Goal: Transaction & Acquisition: Purchase product/service

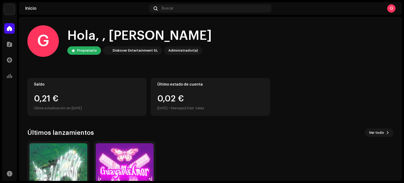
click at [81, 123] on div "G Hola, , Gontzal Propietario Diskover Entertainment SL Administrador(a) Saldo …" at bounding box center [210, 121] width 367 height 209
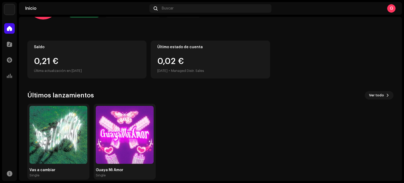
scroll to position [44, 0]
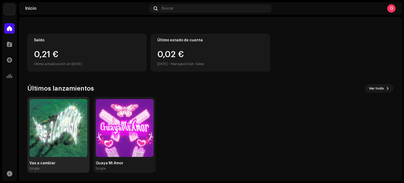
click at [59, 145] on img at bounding box center [58, 128] width 58 height 58
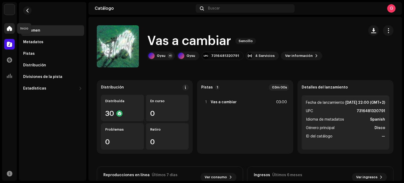
click at [12, 29] on span at bounding box center [9, 28] width 5 height 4
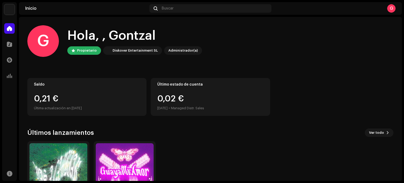
click at [388, 4] on re-a-cover "G" at bounding box center [392, 8] width 8 height 8
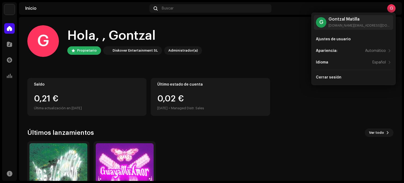
click at [274, 61] on home-user "G Hola, , Gontzal Propietario Diskover Entertainment SL Administrador(a)" at bounding box center [210, 45] width 367 height 40
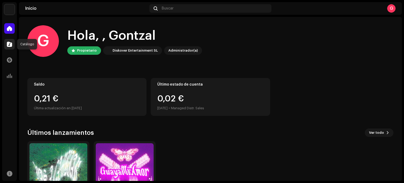
click at [9, 45] on span at bounding box center [9, 44] width 5 height 4
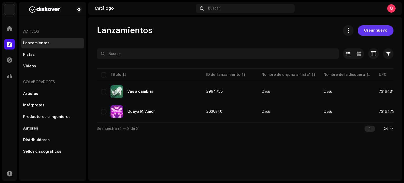
click at [380, 32] on span "Crear nuevo" at bounding box center [375, 30] width 23 height 11
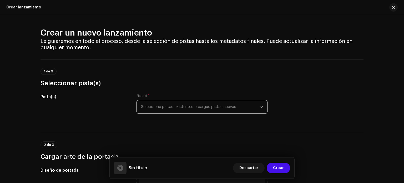
click at [194, 106] on span "Seleccione pistas existentes o cargue pistas nuevas" at bounding box center [200, 106] width 118 height 13
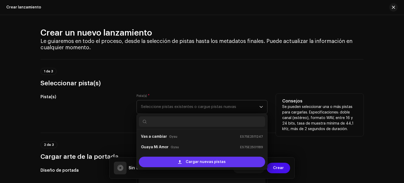
click at [189, 163] on span "Cargar nuevas pistas" at bounding box center [206, 162] width 40 height 11
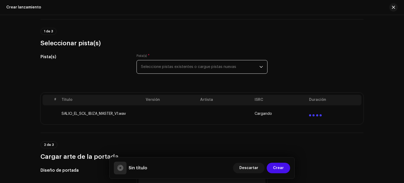
scroll to position [52, 0]
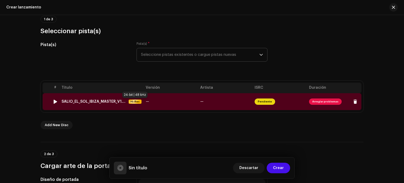
click at [137, 102] on span "Hi-Res" at bounding box center [135, 102] width 12 height 4
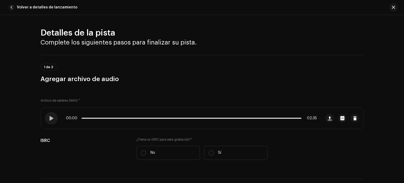
scroll to position [225, 0]
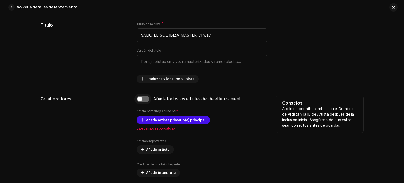
click at [142, 101] on input "checkbox" at bounding box center [143, 99] width 13 height 6
checkbox input "true"
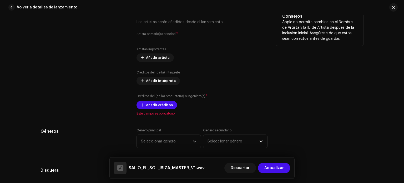
scroll to position [313, 0]
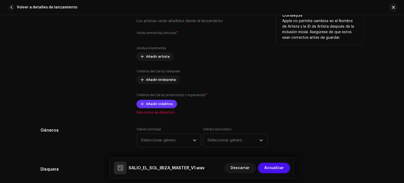
click at [165, 107] on span "Añadir créditos" at bounding box center [159, 104] width 27 height 11
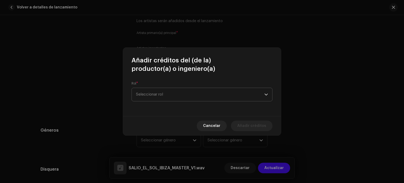
click at [207, 95] on span "Seleccionar rol" at bounding box center [200, 94] width 128 height 13
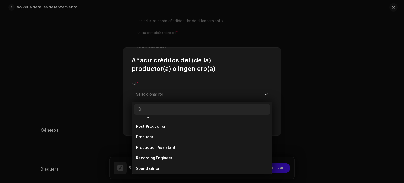
scroll to position [199, 0]
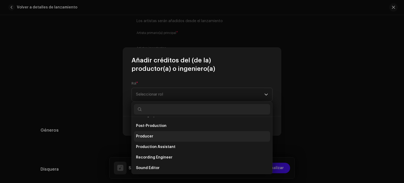
click at [166, 135] on li "Producer" at bounding box center [202, 136] width 136 height 11
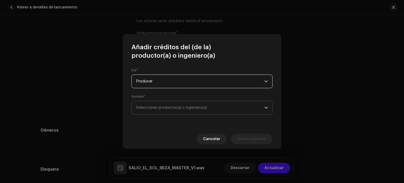
click at [175, 106] on span "Seleccionar productor(a) o ingeniero(a)" at bounding box center [171, 108] width 71 height 4
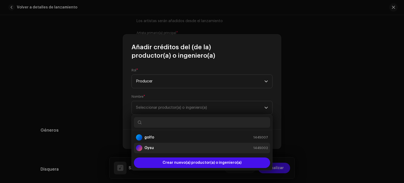
click at [171, 151] on div "Gysu 1445002" at bounding box center [202, 148] width 132 height 6
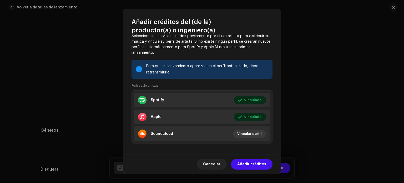
scroll to position [82, 0]
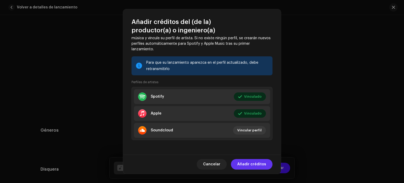
click at [262, 164] on span "Añadir créditos" at bounding box center [251, 164] width 29 height 11
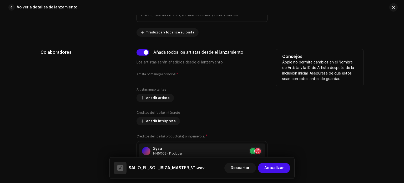
scroll to position [275, 0]
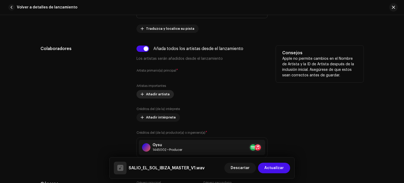
click at [163, 93] on span "Añadir artista" at bounding box center [158, 94] width 24 height 11
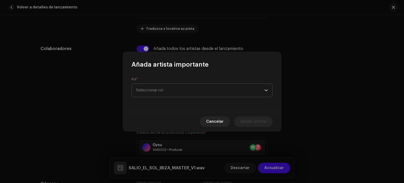
click at [183, 91] on span "Seleccionar rol" at bounding box center [200, 90] width 128 height 13
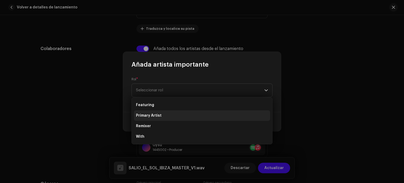
click at [165, 118] on li "Primary Artist" at bounding box center [202, 115] width 136 height 11
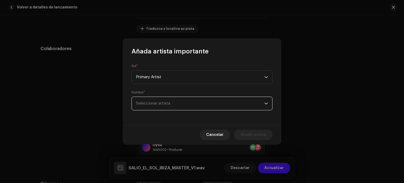
click at [185, 101] on span "Seleccionar artista" at bounding box center [200, 103] width 128 height 13
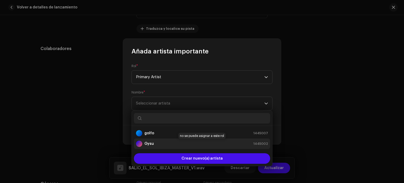
click at [164, 142] on div "Gysu 1445002" at bounding box center [202, 144] width 132 height 6
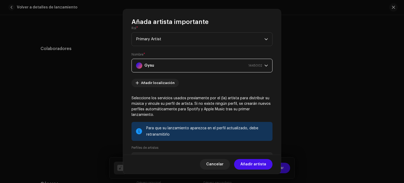
scroll to position [7, 0]
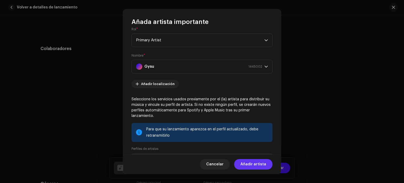
click at [261, 165] on span "Añadir artista" at bounding box center [254, 164] width 26 height 11
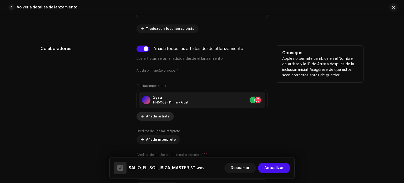
click at [164, 118] on span "Añadir artista" at bounding box center [158, 116] width 24 height 11
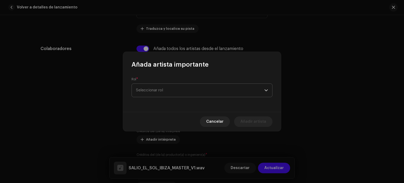
click at [174, 92] on span "Seleccionar rol" at bounding box center [200, 90] width 128 height 13
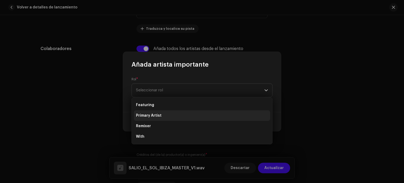
click at [162, 115] on li "Primary Artist" at bounding box center [202, 115] width 136 height 11
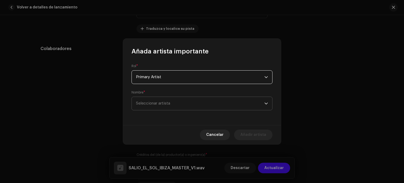
click at [181, 106] on span "Seleccionar artista" at bounding box center [200, 103] width 128 height 13
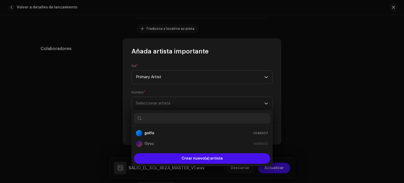
click at [190, 117] on input "text" at bounding box center [202, 118] width 136 height 11
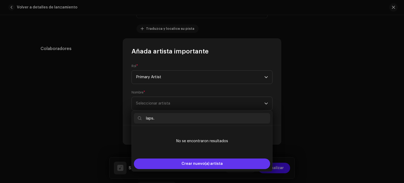
type input "laps."
click at [212, 165] on span "Crear nuevo(a) artista" at bounding box center [202, 164] width 41 height 11
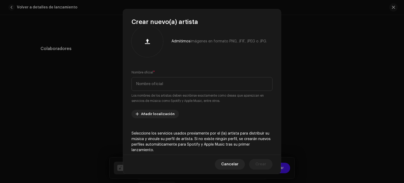
scroll to position [0, 0]
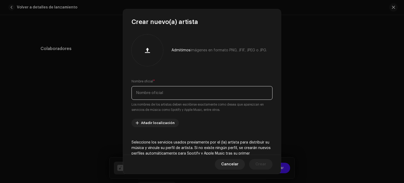
click at [190, 93] on input "text" at bounding box center [202, 93] width 141 height 14
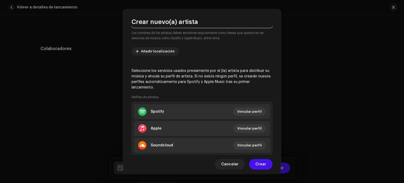
scroll to position [72, 0]
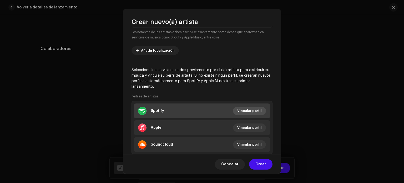
type input "Laps."
click at [255, 111] on span "Vincular perfil" at bounding box center [249, 111] width 24 height 11
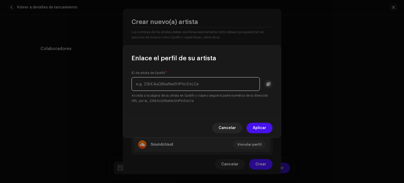
paste input "[URL][DOMAIN_NAME]"
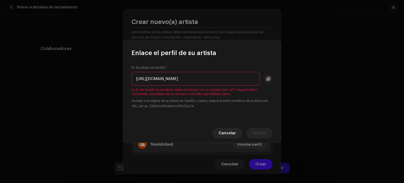
drag, startPoint x: 206, startPoint y: 80, endPoint x: 89, endPoint y: 91, distance: 118.2
click at [89, 91] on div "Enlace el perfil de su artista ID de artista de Spotify * [URL][DOMAIN_NAME] La…" at bounding box center [202, 91] width 404 height 183
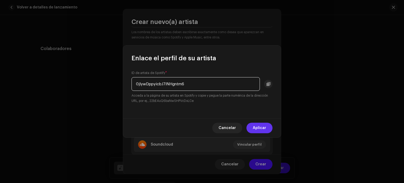
type input "0jIywDppyicbJ7lNHgntm6"
click at [264, 127] on span "Aplicar" at bounding box center [259, 128] width 13 height 11
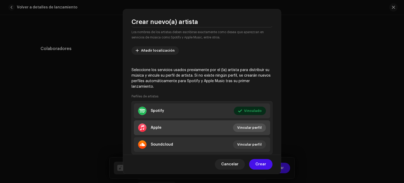
click at [252, 126] on span "Vincular perfil" at bounding box center [249, 127] width 24 height 11
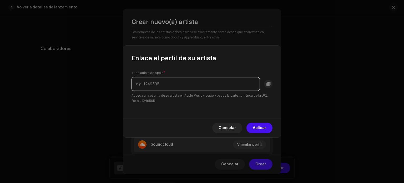
paste input "1564608900"
type input "1564608900"
click at [265, 126] on span "Aplicar" at bounding box center [259, 128] width 13 height 11
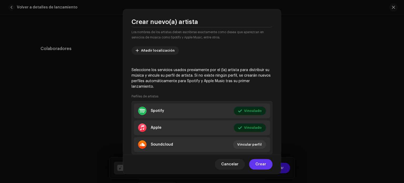
click at [264, 162] on span "Crear" at bounding box center [261, 164] width 11 height 11
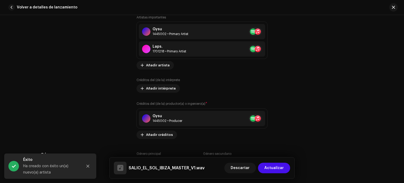
scroll to position [348, 0]
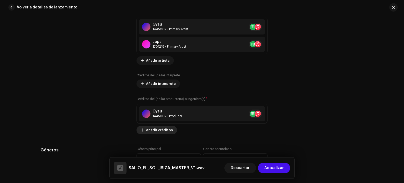
click at [160, 130] on span "Añadir créditos" at bounding box center [159, 130] width 27 height 11
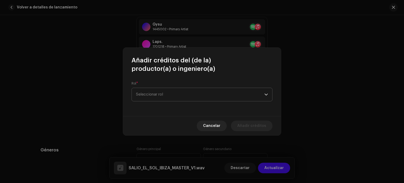
click at [189, 91] on span "Seleccionar rol" at bounding box center [200, 94] width 128 height 13
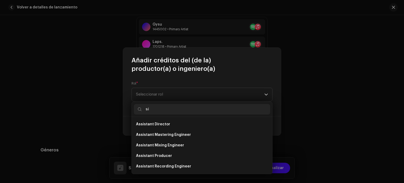
type input "s"
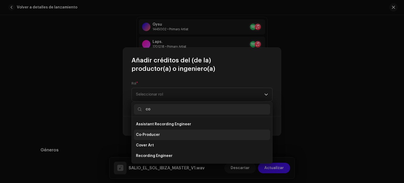
type input "co"
click at [162, 137] on li "Co-Producer" at bounding box center [202, 135] width 136 height 11
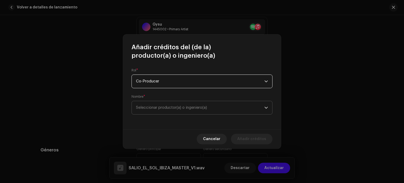
click at [196, 109] on span "Seleccionar productor(a) o ingeniero(a)" at bounding box center [171, 108] width 71 height 4
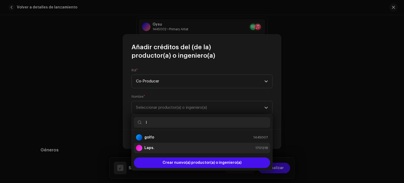
type input "l"
click at [188, 145] on div "Laps. 1701218" at bounding box center [202, 148] width 132 height 6
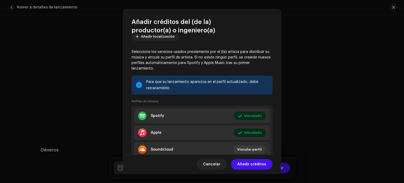
scroll to position [64, 0]
click at [262, 166] on span "Añadir créditos" at bounding box center [251, 164] width 29 height 11
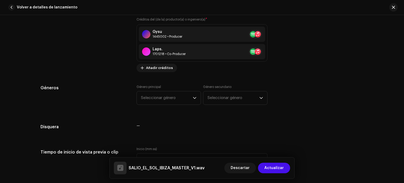
scroll to position [428, 0]
click at [183, 99] on span "Seleccionar género" at bounding box center [167, 97] width 52 height 13
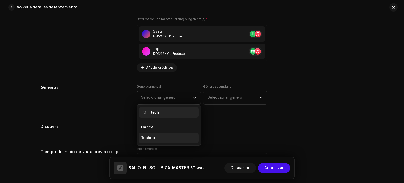
type input "tech"
click at [167, 137] on li "Techno" at bounding box center [169, 138] width 60 height 11
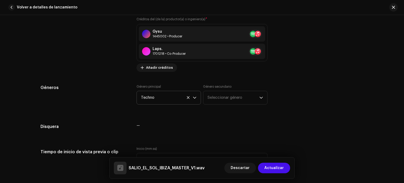
click at [187, 98] on icon at bounding box center [188, 97] width 3 height 3
click at [176, 99] on span "Seleccionar género" at bounding box center [167, 97] width 52 height 13
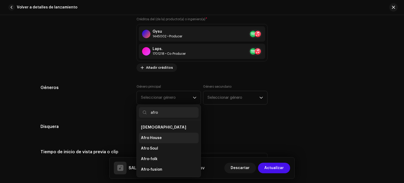
type input "afro"
click at [168, 139] on li "Afro House" at bounding box center [169, 138] width 60 height 11
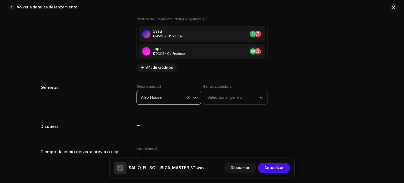
click at [224, 95] on span "Seleccionar género" at bounding box center [234, 97] width 52 height 13
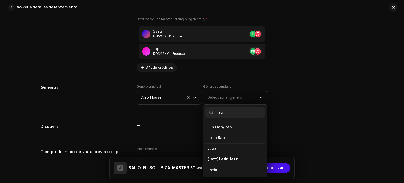
type input "latin"
drag, startPoint x: 220, startPoint y: 112, endPoint x: 174, endPoint y: 121, distance: 47.1
click at [174, 121] on div "Detalles de la pista Complete los siguientes pasos para finalizar su pista. 1 d…" at bounding box center [202, 186] width 340 height 1172
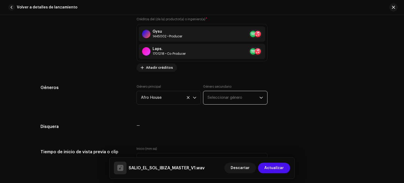
click at [219, 99] on span "Seleccionar género" at bounding box center [234, 97] width 52 height 13
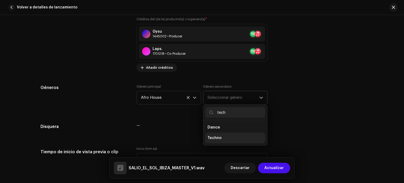
type input "tech"
click at [216, 138] on span "Techno" at bounding box center [215, 137] width 14 height 5
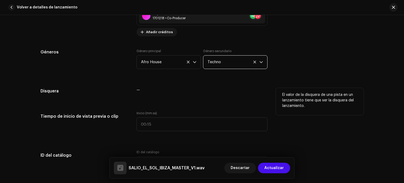
scroll to position [464, 0]
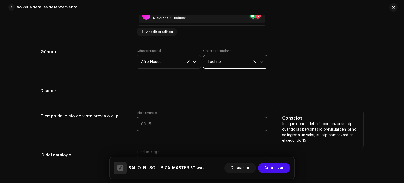
type input ":"
click at [175, 128] on input ":" at bounding box center [202, 124] width 131 height 14
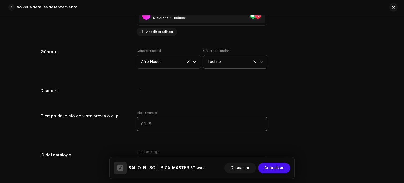
type input ":"
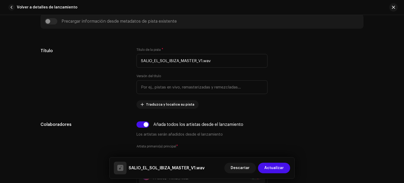
scroll to position [200, 0]
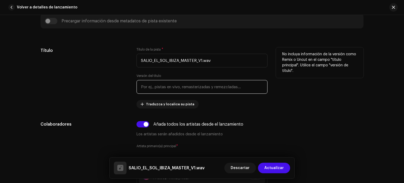
click at [211, 89] on input "text" at bounding box center [202, 87] width 131 height 14
type input "IBIZA MIX"
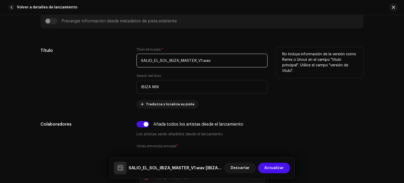
click at [154, 60] on input "SALIO_EL_SOL_IBIZA_MASTER_V1.wav" at bounding box center [202, 61] width 131 height 14
click at [159, 63] on input "SALIO EL_SOL_IBIZA_MASTER_V1.wav" at bounding box center [202, 61] width 131 height 14
click at [168, 62] on input "SALIO EL SOL_IBIZA_MASTER_V1.wav" at bounding box center [202, 61] width 131 height 14
drag, startPoint x: 167, startPoint y: 60, endPoint x: 215, endPoint y: 60, distance: 48.4
click at [215, 60] on input "SALIO EL SOL BIZA_MASTER_V1.wav" at bounding box center [202, 61] width 131 height 14
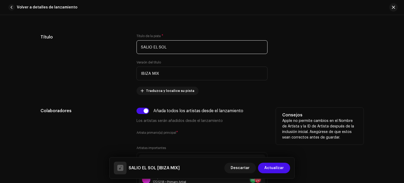
scroll to position [213, 0]
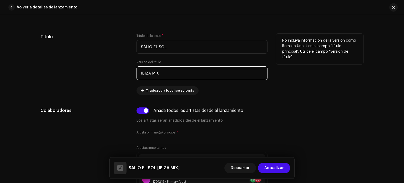
type input "SALIO EL SOL"
click at [151, 75] on input "IBIZA MIX" at bounding box center [202, 73] width 131 height 14
drag, startPoint x: 155, startPoint y: 74, endPoint x: 142, endPoint y: 77, distance: 13.9
click at [142, 77] on input "IBIZAMIX" at bounding box center [202, 73] width 131 height 14
click at [149, 74] on input "IbizaMix" at bounding box center [202, 73] width 131 height 14
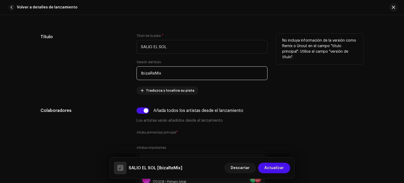
click at [155, 73] on input "IbizaReMix" at bounding box center [202, 73] width 131 height 14
click at [167, 75] on input "IbizaRemix" at bounding box center [202, 73] width 131 height 14
click at [146, 75] on input "IbizaRemiz" at bounding box center [202, 73] width 131 height 14
click at [150, 74] on input "IbixaRemiz" at bounding box center [202, 73] width 131 height 14
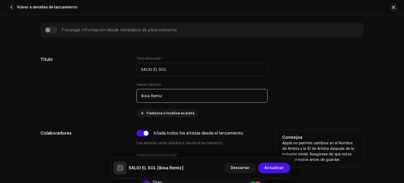
scroll to position [180, 0]
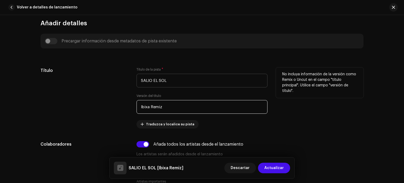
type input "Ibixa Remiz"
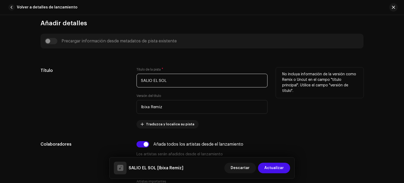
click at [152, 80] on input "SALIO EL SOL" at bounding box center [202, 81] width 131 height 14
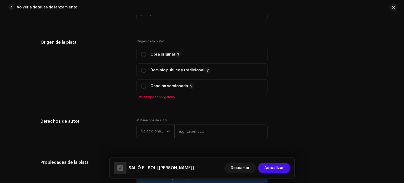
scroll to position [613, 0]
type input "SALIÓ EL SOL"
click at [141, 87] on input "radio" at bounding box center [143, 86] width 5 height 5
radio input "true"
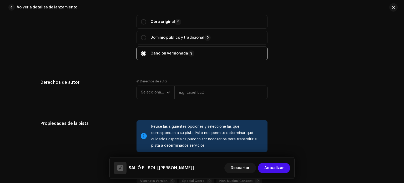
scroll to position [652, 0]
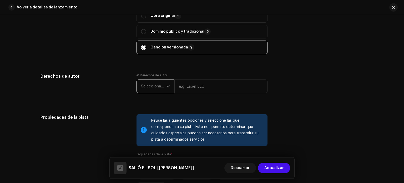
click at [161, 87] on span "Seleccionar año" at bounding box center [154, 86] width 26 height 13
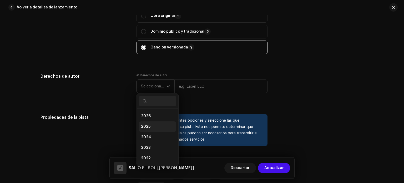
click at [151, 126] on li "2025" at bounding box center [157, 126] width 37 height 11
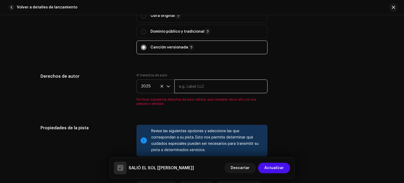
click at [194, 86] on input "text" at bounding box center [221, 87] width 93 height 14
type input "bajominimas"
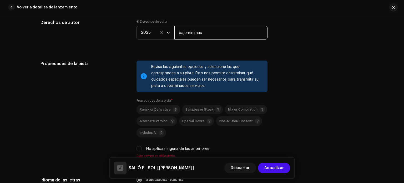
scroll to position [715, 0]
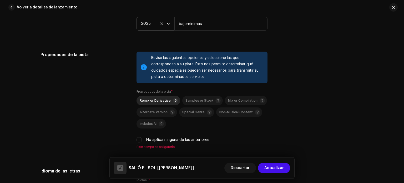
click at [155, 102] on span "Remix or Derivative" at bounding box center [155, 100] width 31 height 3
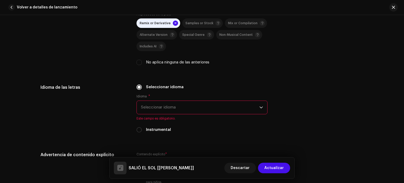
scroll to position [793, 0]
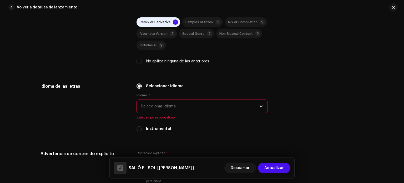
click at [190, 107] on span "Seleccionar idioma" at bounding box center [200, 106] width 118 height 13
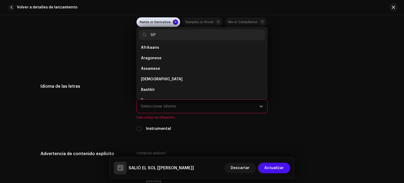
scroll to position [0, 0]
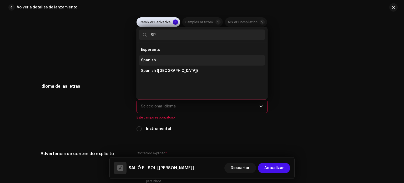
type input "SP"
click at [158, 60] on li "Spanish" at bounding box center [202, 60] width 126 height 11
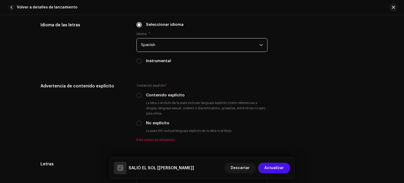
scroll to position [858, 0]
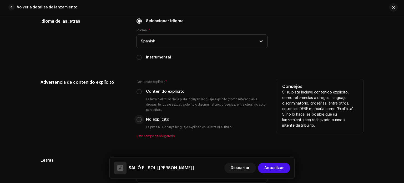
click at [138, 120] on input "No explícito" at bounding box center [139, 119] width 5 height 5
radio input "true"
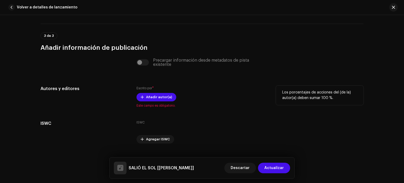
scroll to position [1031, 0]
click at [164, 100] on span "Añadir autor(a)" at bounding box center [159, 97] width 26 height 11
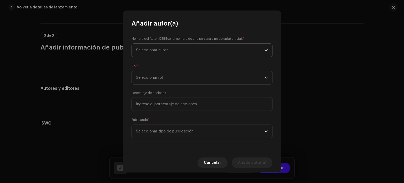
click at [188, 52] on span "Seleccionar autor" at bounding box center [200, 50] width 128 height 13
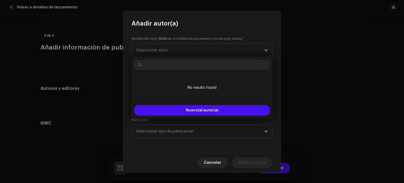
type input "L"
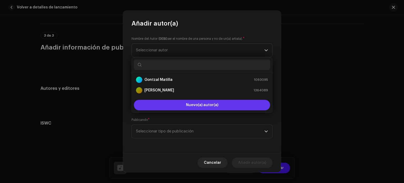
click at [197, 102] on button "Nuevo(a) autor(a)" at bounding box center [202, 105] width 136 height 11
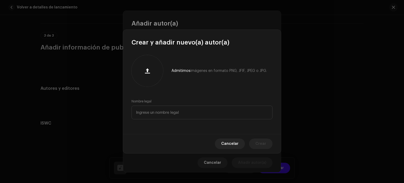
click at [197, 102] on div "Nombre legal" at bounding box center [202, 109] width 141 height 20
click at [194, 111] on input "text" at bounding box center [202, 113] width 141 height 14
type input "a"
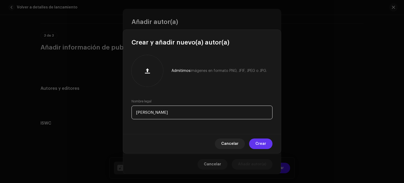
type input "[PERSON_NAME]"
click at [260, 146] on span "Crear" at bounding box center [261, 143] width 11 height 11
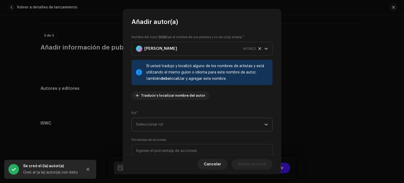
click at [194, 125] on span "Seleccionar rol" at bounding box center [200, 124] width 128 height 13
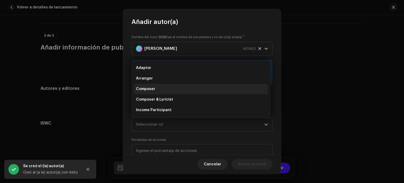
scroll to position [0, 0]
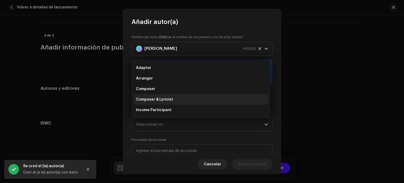
click at [172, 97] on li "Composer & Lyricist" at bounding box center [201, 99] width 134 height 11
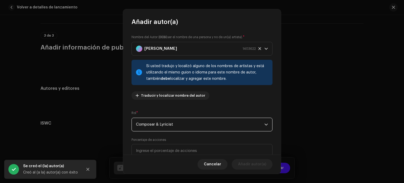
scroll to position [45, 0]
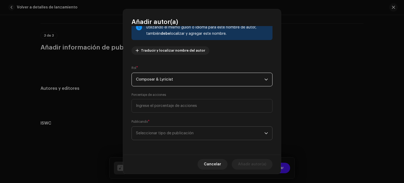
click at [195, 137] on span "Seleccionar tipo de publicación" at bounding box center [200, 133] width 128 height 13
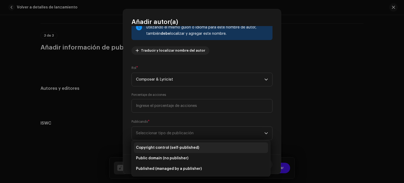
click at [186, 148] on span "Copyright control (self-published)" at bounding box center [167, 147] width 63 height 5
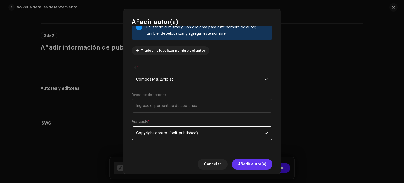
click at [253, 166] on span "Añadir autor(a)" at bounding box center [252, 164] width 28 height 11
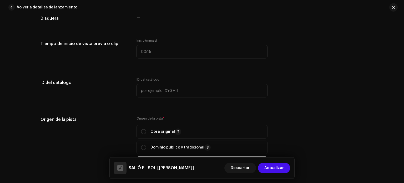
scroll to position [534, 0]
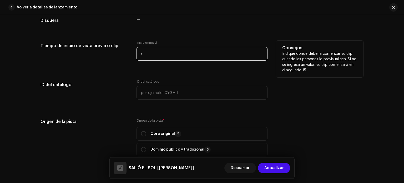
click at [179, 56] on input ":" at bounding box center [202, 54] width 131 height 14
type input "00:28"
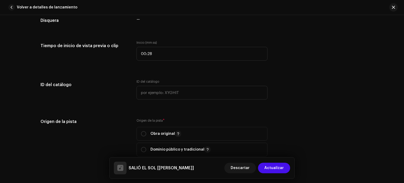
click at [236, 112] on div "Detalles de la pista Complete los siguientes pasos para finalizar su pista. 1 d…" at bounding box center [202, 74] width 340 height 1162
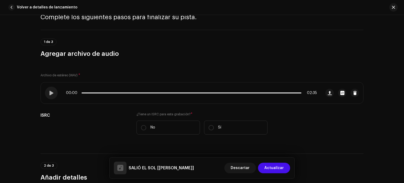
scroll to position [23, 0]
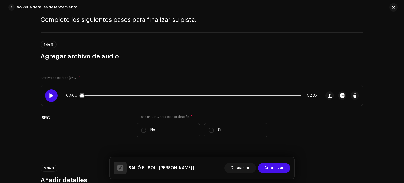
click at [53, 93] on div at bounding box center [51, 95] width 13 height 13
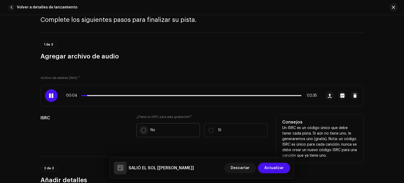
click at [141, 131] on input "No" at bounding box center [143, 130] width 5 height 5
radio input "true"
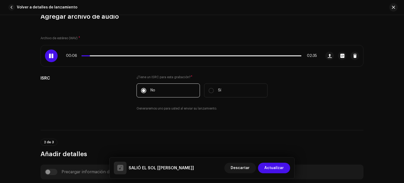
scroll to position [63, 0]
click at [341, 56] on span "button" at bounding box center [343, 55] width 4 height 4
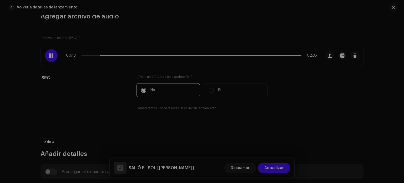
click at [302, 104] on div "SALIO_EL_SOL_IBIZA_MASTER_V1.wav Hi-Res Nombre del archivo SALIO_EL_SOL_IBIZA_M…" at bounding box center [202, 91] width 404 height 183
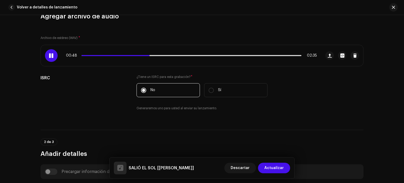
click at [338, 51] on button "button" at bounding box center [342, 55] width 8 height 8
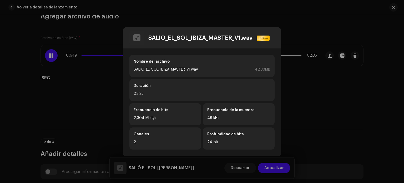
click at [275, 111] on div "Nombre del archivo SALIO_EL_SOL_IBIZA_MASTER_V1.wav 42.38MB Duración 02:35 Frec…" at bounding box center [202, 101] width 158 height 107
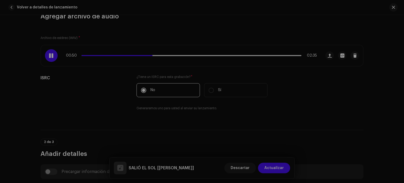
click at [305, 114] on div "SALIO_EL_SOL_IBIZA_MASTER_V1.wav Hi-Res Nombre del archivo SALIO_EL_SOL_IBIZA_M…" at bounding box center [202, 91] width 404 height 183
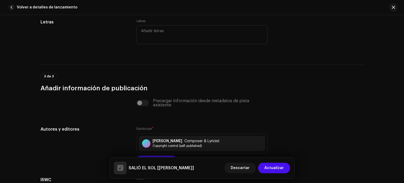
scroll to position [1072, 0]
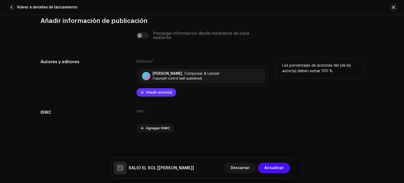
click at [144, 93] on button "Añadir autor(a)" at bounding box center [157, 92] width 40 height 8
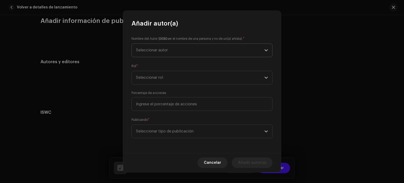
click at [175, 50] on span "Seleccionar autor" at bounding box center [200, 50] width 128 height 13
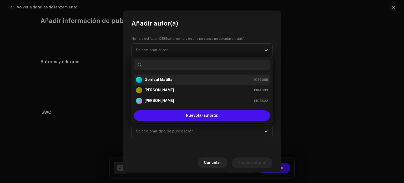
click at [171, 80] on div "[PERSON_NAME] 1093095" at bounding box center [202, 80] width 132 height 6
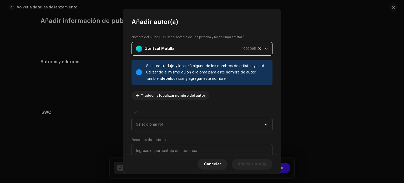
click at [171, 124] on span "Seleccionar rol" at bounding box center [200, 124] width 128 height 13
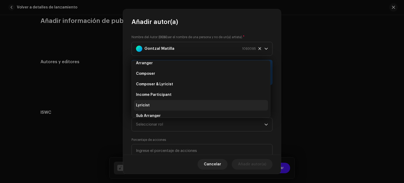
scroll to position [0, 0]
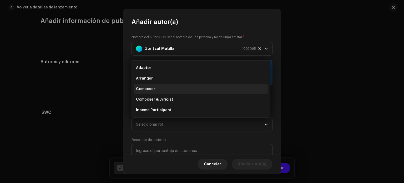
click at [158, 87] on li "Composer" at bounding box center [201, 89] width 134 height 11
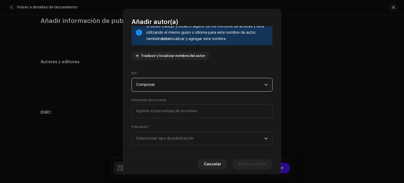
scroll to position [45, 0]
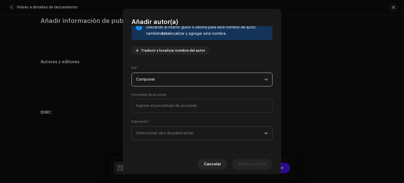
click at [175, 131] on span "Seleccionar tipo de publicación" at bounding box center [200, 133] width 128 height 13
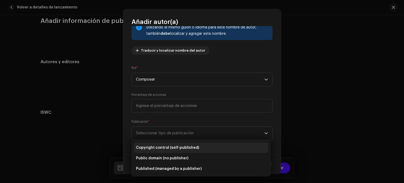
click at [176, 149] on span "Copyright control (self-published)" at bounding box center [167, 147] width 63 height 5
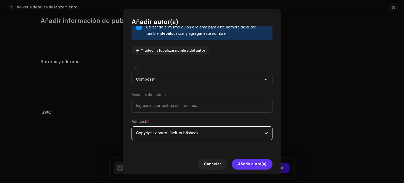
click at [251, 163] on span "Añadir autor(a)" at bounding box center [252, 164] width 28 height 11
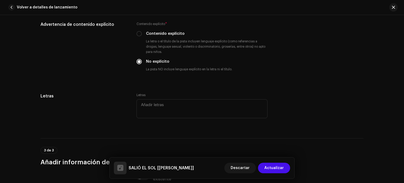
scroll to position [967, 0]
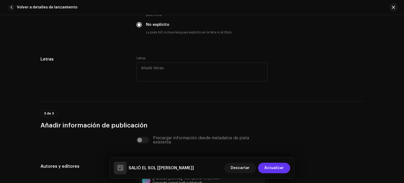
click at [272, 167] on span "Actualizar" at bounding box center [274, 168] width 19 height 11
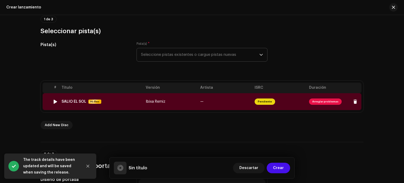
click at [330, 101] on span "Arreglar problemas" at bounding box center [325, 101] width 33 height 6
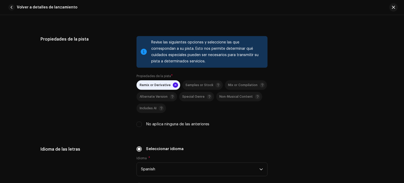
scroll to position [760, 0]
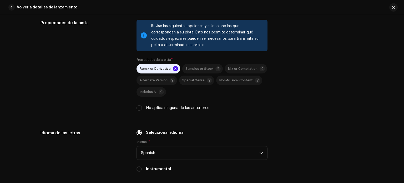
click at [143, 37] on div at bounding box center [144, 35] width 6 height 4
click at [140, 109] on input "No aplica ninguna de las anteriores" at bounding box center [139, 107] width 5 height 5
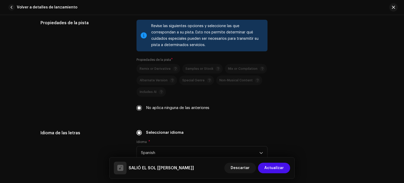
click at [139, 112] on div "Revise las siguientes opciones y seleccione las que correspondan a su pista. Es…" at bounding box center [202, 68] width 131 height 97
click at [138, 110] on input "No aplica ninguna de las anteriores" at bounding box center [139, 107] width 5 height 5
checkbox input "false"
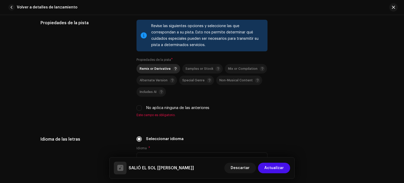
click at [153, 71] on div "Remix or Derivative" at bounding box center [159, 68] width 38 height 5
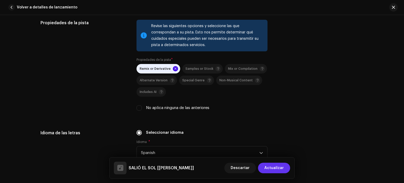
click at [274, 167] on span "Actualizar" at bounding box center [274, 168] width 19 height 11
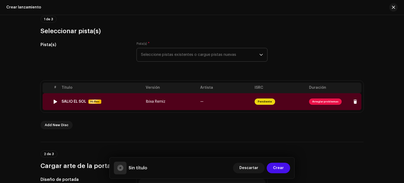
click at [318, 102] on span "Arreglar problemas" at bounding box center [325, 101] width 33 height 6
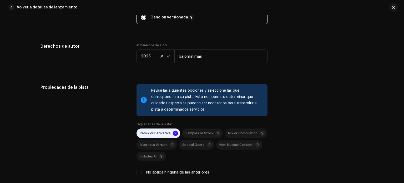
scroll to position [697, 0]
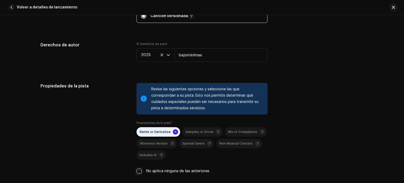
click at [139, 172] on input "No aplica ninguna de las anteriores" at bounding box center [139, 171] width 5 height 5
checkbox input "true"
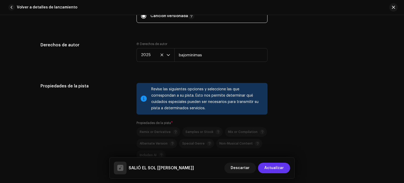
click at [269, 166] on span "Actualizar" at bounding box center [274, 168] width 19 height 11
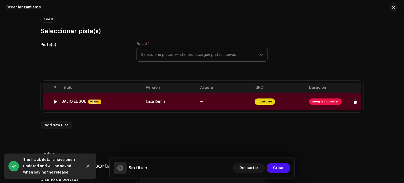
click at [322, 100] on span "Arreglar problemas" at bounding box center [325, 101] width 33 height 6
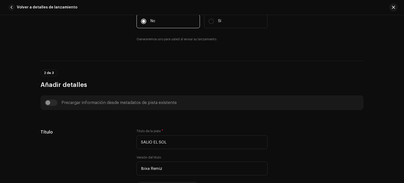
scroll to position [131, 0]
click at [48, 103] on div "Precargar información desde metadatos de pista existente" at bounding box center [202, 103] width 315 height 6
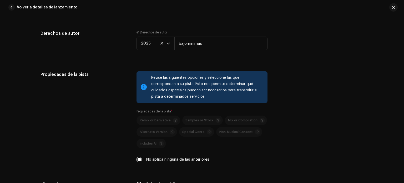
scroll to position [706, 0]
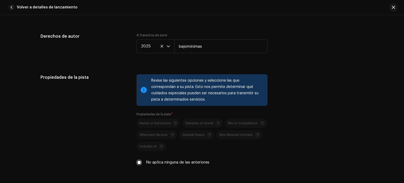
click at [149, 125] on p-selectbutton "Remix or Derivative Samples or Stock Mix or Compilation Alternate Version Speci…" at bounding box center [202, 134] width 131 height 33
click at [134, 166] on div "Propiedades de la pista Revise las siguientes opciones y seleccione las que cor…" at bounding box center [202, 122] width 323 height 97
click at [138, 164] on input "No aplica ninguna de las anteriores" at bounding box center [139, 162] width 5 height 5
checkbox input "false"
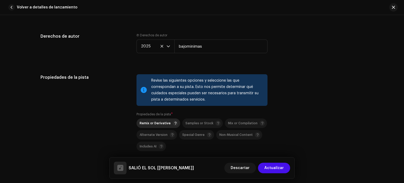
click at [159, 124] on span "Remix or Derivative" at bounding box center [155, 123] width 31 height 3
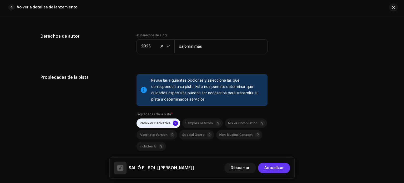
click at [279, 168] on span "Actualizar" at bounding box center [274, 168] width 19 height 11
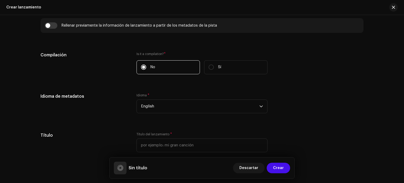
scroll to position [390, 0]
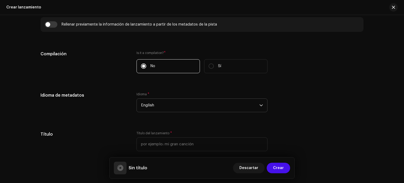
click at [166, 104] on span "English" at bounding box center [200, 105] width 118 height 13
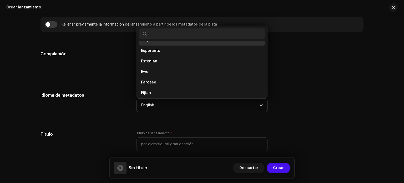
scroll to position [487, 0]
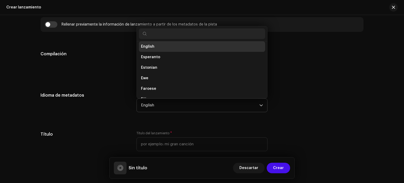
click at [172, 37] on input "text" at bounding box center [202, 33] width 126 height 11
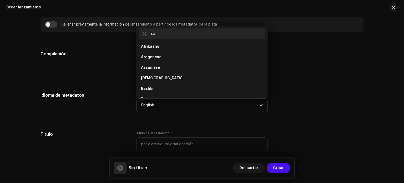
scroll to position [0, 0]
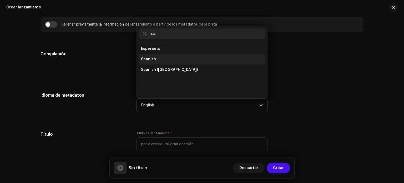
type input "sp"
click at [160, 61] on li "Spanish" at bounding box center [202, 59] width 126 height 11
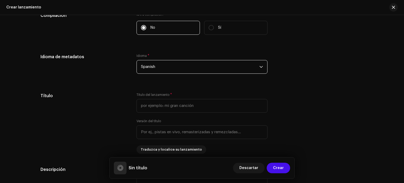
scroll to position [429, 0]
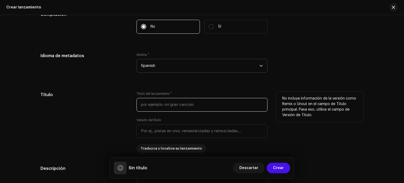
click at [191, 109] on input "text" at bounding box center [202, 105] width 131 height 14
type input "SALIÓ EL SOL"
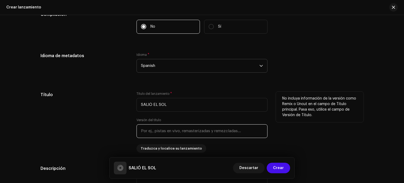
click at [179, 135] on input "text" at bounding box center [202, 131] width 131 height 14
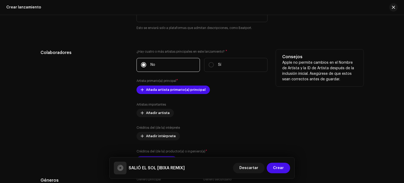
scroll to position [611, 0]
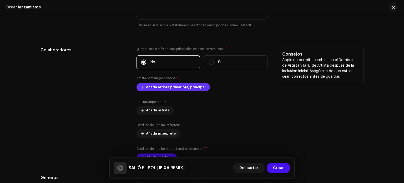
type input "IBIXA REMIX"
click at [198, 89] on span "Añada artista primario(a) principal" at bounding box center [176, 87] width 60 height 11
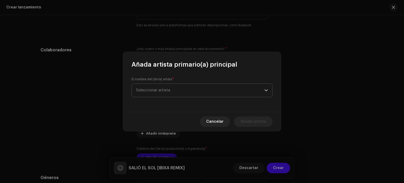
click at [196, 92] on span "Seleccionar artista" at bounding box center [200, 90] width 128 height 13
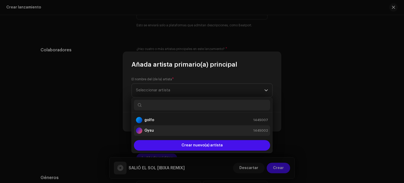
click at [179, 130] on div "Gysu 1445002" at bounding box center [202, 130] width 132 height 6
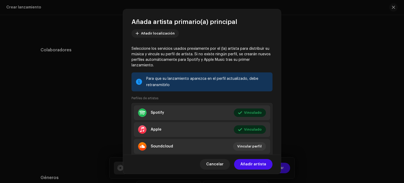
scroll to position [47, 0]
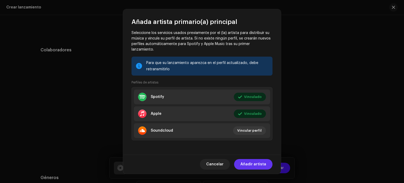
click at [252, 164] on span "Añadir artista" at bounding box center [254, 164] width 26 height 11
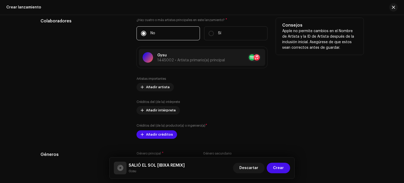
scroll to position [640, 0]
click at [165, 89] on span "Añadir artista" at bounding box center [158, 87] width 24 height 11
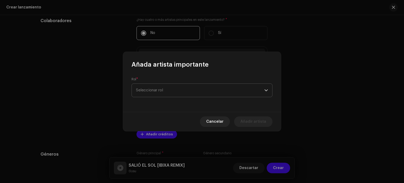
click at [188, 93] on span "Seleccionar rol" at bounding box center [200, 90] width 128 height 13
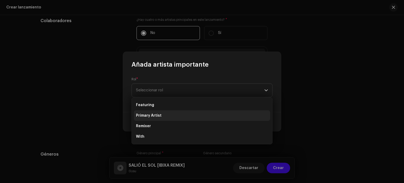
click at [179, 112] on li "Primary Artist" at bounding box center [202, 115] width 136 height 11
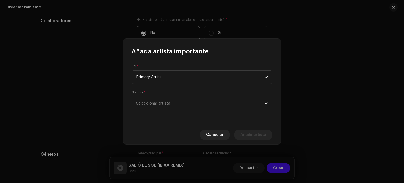
click at [187, 102] on span "Seleccionar artista" at bounding box center [200, 103] width 128 height 13
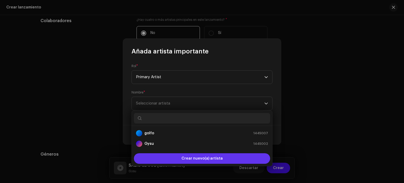
click at [201, 158] on span "Crear nuevo(a) artista" at bounding box center [202, 158] width 41 height 11
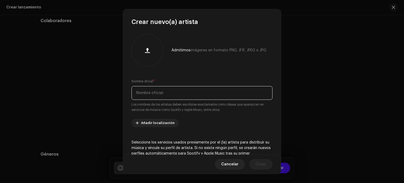
click at [182, 90] on input "text" at bounding box center [202, 93] width 141 height 14
type input "Laps."
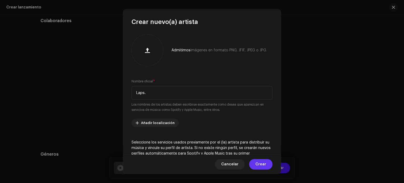
click at [260, 164] on span "Crear" at bounding box center [261, 164] width 11 height 11
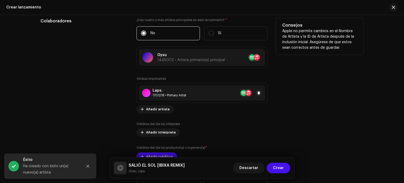
click at [211, 95] on div "Laps. 1701218 • Primary Artist" at bounding box center [202, 92] width 126 height 15
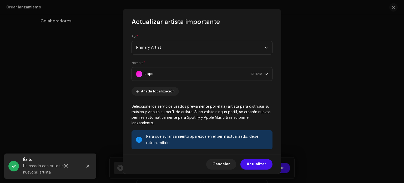
scroll to position [74, 0]
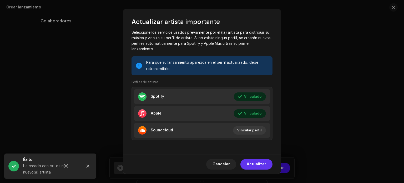
click at [258, 161] on span "Actualizar" at bounding box center [256, 164] width 19 height 11
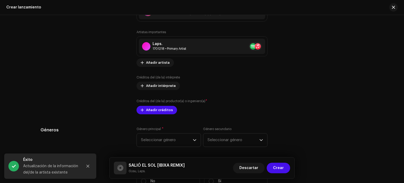
scroll to position [687, 0]
click at [169, 109] on span "Añadir créditos" at bounding box center [159, 109] width 27 height 11
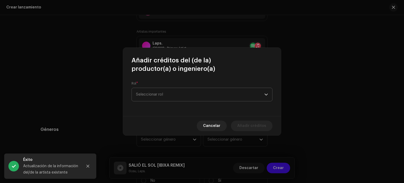
click at [182, 96] on span "Seleccionar rol" at bounding box center [200, 94] width 128 height 13
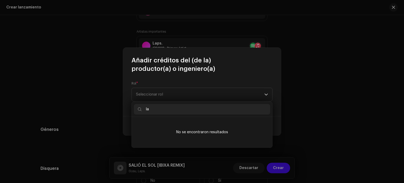
type input "l"
type input "s"
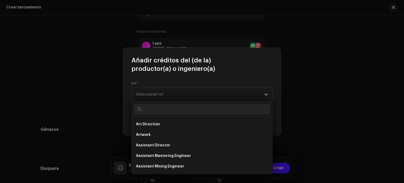
type input "w"
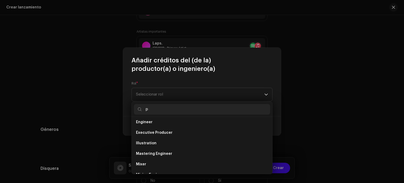
scroll to position [13, 0]
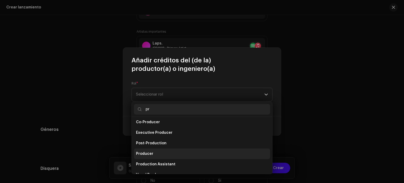
type input "pr"
click at [161, 151] on li "Producer" at bounding box center [202, 153] width 136 height 11
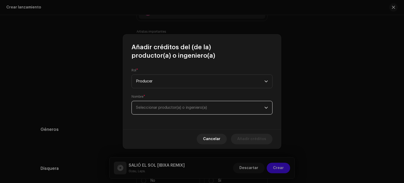
click at [196, 105] on span "Seleccionar productor(a) o ingeniero(a)" at bounding box center [200, 107] width 128 height 13
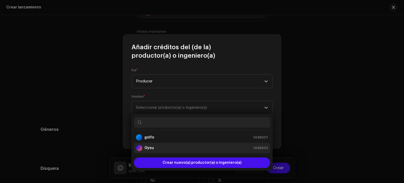
click at [174, 150] on div "Gysu 1445002" at bounding box center [202, 148] width 132 height 6
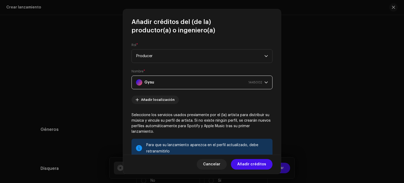
scroll to position [82, 0]
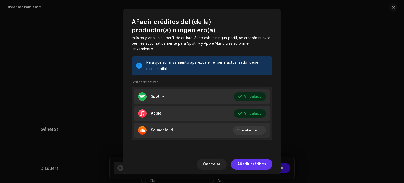
click at [256, 163] on span "Añadir créditos" at bounding box center [251, 164] width 29 height 11
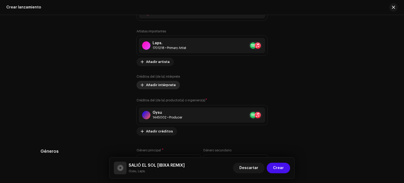
click at [171, 88] on span "Añadir intérprete" at bounding box center [161, 85] width 30 height 11
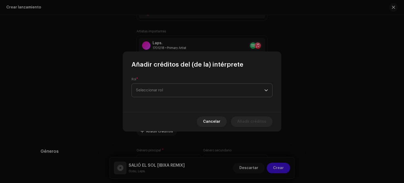
click at [176, 95] on span "Seleccionar rol" at bounding box center [200, 90] width 128 height 13
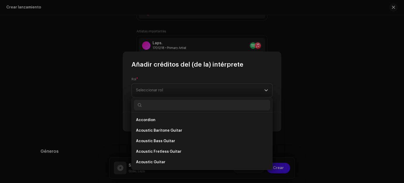
click at [192, 103] on input "text" at bounding box center [202, 105] width 136 height 11
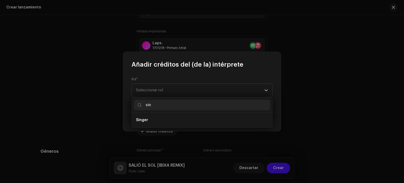
type input "sin"
click at [175, 125] on ul "Singer" at bounding box center [202, 120] width 141 height 15
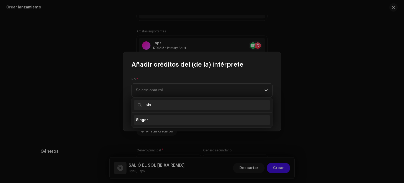
click at [176, 122] on li "Singer" at bounding box center [202, 120] width 136 height 11
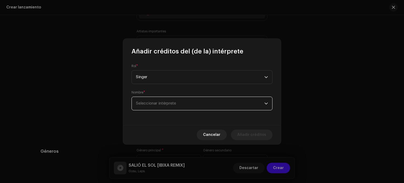
click at [181, 106] on span "Seleccionar intérprete" at bounding box center [200, 103] width 128 height 13
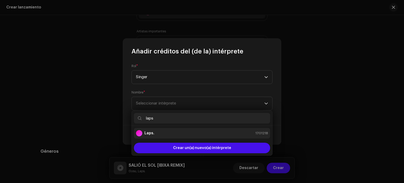
type input "laps"
click at [185, 132] on div "Laps. 1701218" at bounding box center [202, 133] width 132 height 6
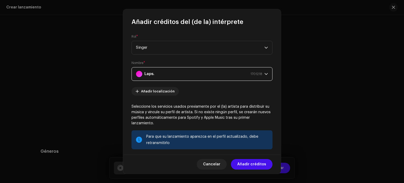
scroll to position [74, 0]
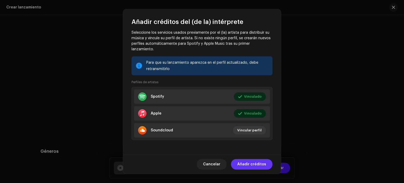
click at [246, 163] on span "Añadir créditos" at bounding box center [251, 164] width 29 height 11
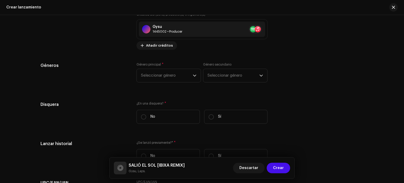
scroll to position [796, 0]
click at [180, 73] on span "Seleccionar género" at bounding box center [167, 75] width 52 height 13
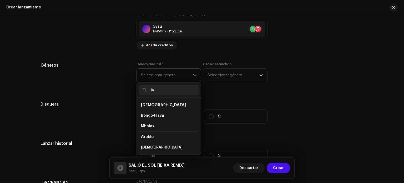
type input "l"
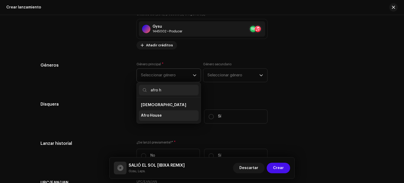
type input "afro h"
click at [169, 116] on li "Afro House" at bounding box center [169, 115] width 60 height 11
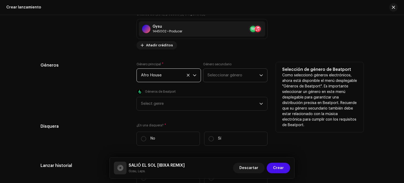
click at [233, 76] on span "Seleccionar género" at bounding box center [234, 75] width 52 height 13
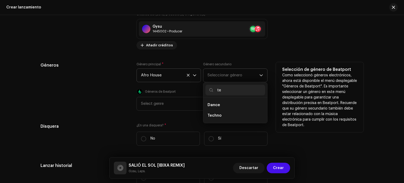
type input "t"
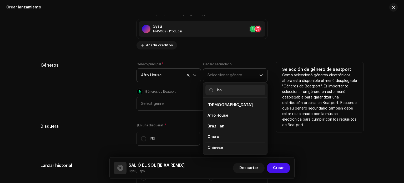
type input "hou"
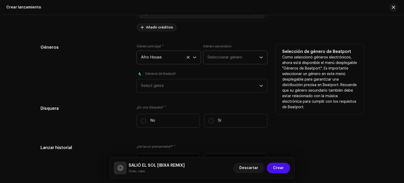
scroll to position [815, 0]
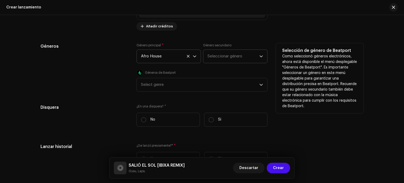
click at [243, 58] on span "Seleccionar género" at bounding box center [234, 56] width 52 height 13
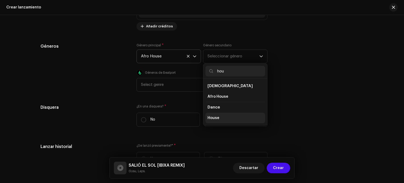
type input "hou"
click at [216, 118] on span "House" at bounding box center [214, 117] width 12 height 5
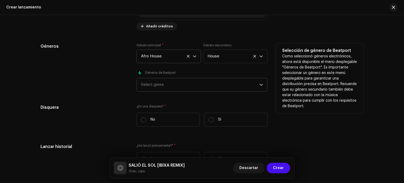
click at [198, 89] on div "Select genre" at bounding box center [200, 84] width 118 height 13
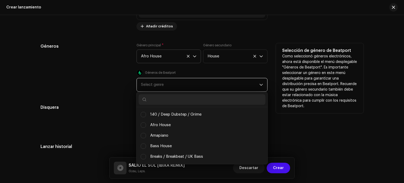
click at [191, 103] on input "text" at bounding box center [202, 99] width 127 height 11
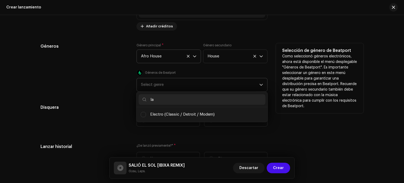
type input "l"
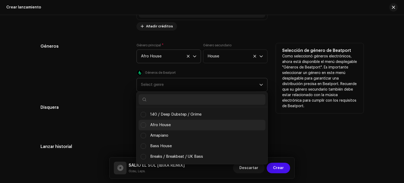
click at [182, 123] on li "Afro House" at bounding box center [202, 125] width 127 height 11
checkbox input "true"
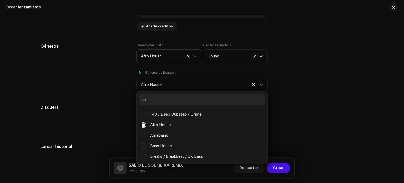
click at [120, 122] on div "Disquera" at bounding box center [85, 117] width 88 height 27
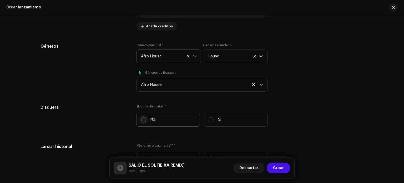
click at [142, 122] on input "No" at bounding box center [143, 119] width 5 height 5
radio input "true"
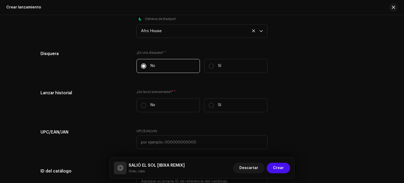
scroll to position [869, 0]
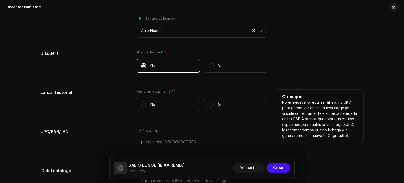
click at [145, 105] on label "No" at bounding box center [168, 105] width 63 height 14
click at [145, 105] on input "No" at bounding box center [143, 104] width 5 height 5
radio input "true"
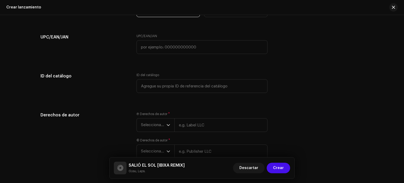
scroll to position [997, 0]
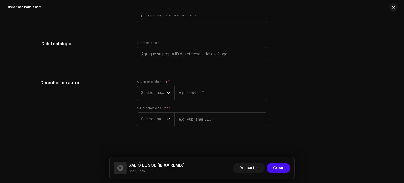
click at [167, 91] on icon "dropdown trigger" at bounding box center [169, 93] width 4 height 4
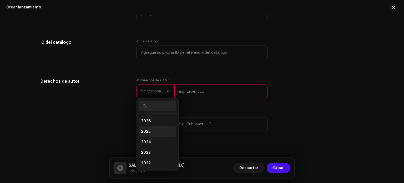
click at [153, 129] on li "2025" at bounding box center [157, 131] width 37 height 11
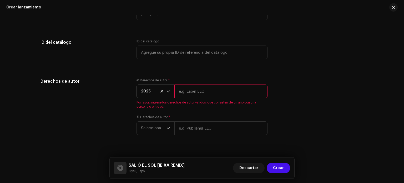
click at [199, 96] on input "text" at bounding box center [221, 92] width 93 height 14
type input "bajominimas"
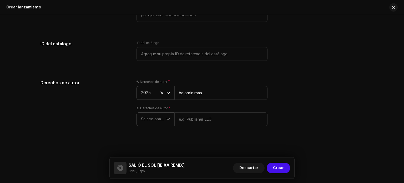
click at [167, 121] on icon "dropdown trigger" at bounding box center [169, 119] width 4 height 4
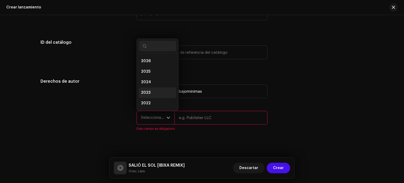
scroll to position [8, 0]
click at [154, 64] on li "2025" at bounding box center [157, 63] width 37 height 11
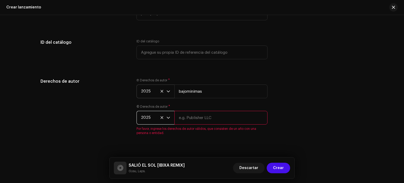
click at [196, 123] on input "text" at bounding box center [221, 118] width 93 height 14
type input "bajominimas"
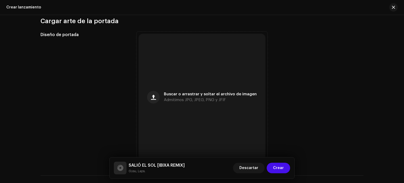
scroll to position [196, 0]
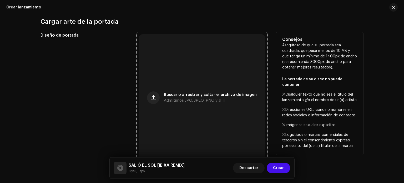
click at [201, 101] on span "Admitimos JPG, JPEG, PNG y JFIF" at bounding box center [195, 101] width 62 height 4
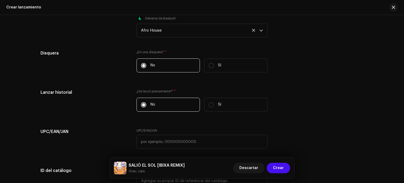
scroll to position [997, 0]
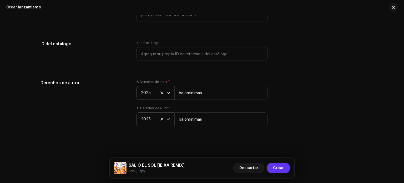
click at [278, 165] on span "Crear" at bounding box center [278, 168] width 11 height 11
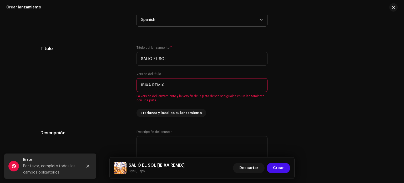
scroll to position [474, 0]
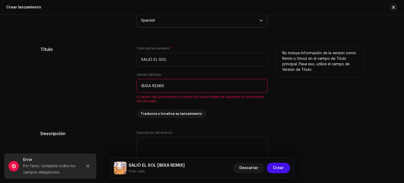
drag, startPoint x: 166, startPoint y: 86, endPoint x: 118, endPoint y: 92, distance: 48.6
click at [118, 92] on div "Título Título del lanzamiento * SALIÓ EL SOL Versión del título IBIXA REMIX La …" at bounding box center [202, 82] width 323 height 72
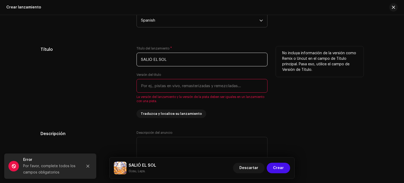
click at [167, 61] on input "SALIÓ EL SOL" at bounding box center [202, 60] width 131 height 14
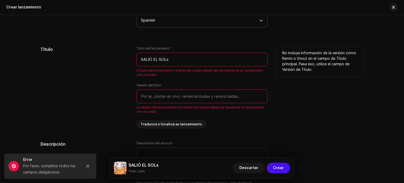
type input "SALIÓ EL SOL"
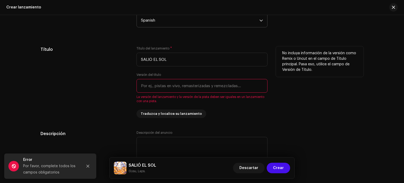
click at [183, 83] on input "text" at bounding box center [202, 86] width 131 height 14
click at [226, 113] on div "Título del lanzamiento * SALIÓ EL SOL Versión del título La versión del lanzami…" at bounding box center [202, 82] width 131 height 72
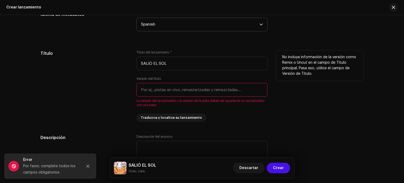
scroll to position [469, 0]
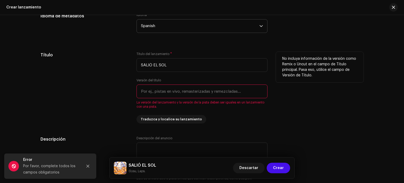
click at [212, 92] on input "text" at bounding box center [202, 92] width 131 height 14
type input "S"
click at [182, 120] on span "Traduzca y localice su lanzamiento" at bounding box center [171, 119] width 61 height 11
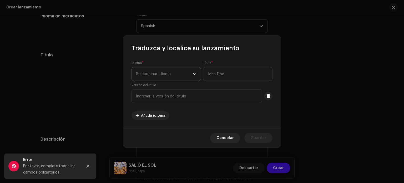
click at [177, 72] on span "Seleccionar idioma" at bounding box center [164, 73] width 57 height 13
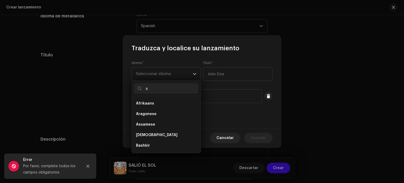
scroll to position [0, 0]
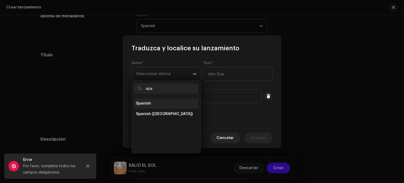
type input "spa"
click at [167, 101] on li "Spanish" at bounding box center [166, 103] width 65 height 11
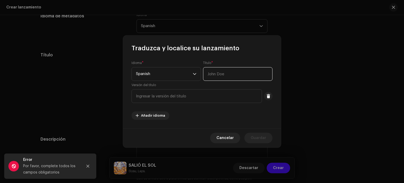
click at [227, 78] on input "text" at bounding box center [238, 74] width 70 height 14
type input "SALIÓ EL SOL"
click at [212, 99] on input "text" at bounding box center [197, 96] width 131 height 14
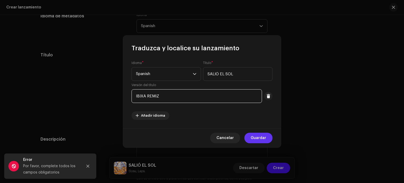
type input "IBIXA REMIZ"
click at [260, 141] on span "Guardar" at bounding box center [259, 138] width 16 height 11
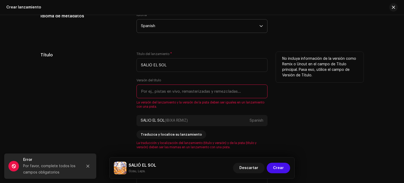
click at [186, 93] on input "text" at bounding box center [202, 92] width 131 height 14
type input "("
click at [290, 145] on div "No incluya información de la versión como Remix o Uncut en el campo de Título p…" at bounding box center [320, 100] width 88 height 97
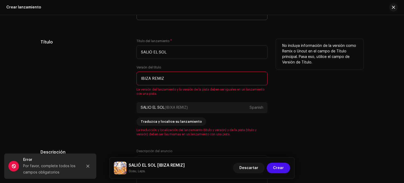
scroll to position [479, 0]
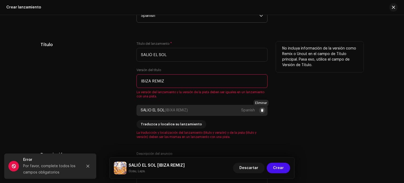
click at [261, 111] on span at bounding box center [262, 110] width 3 height 4
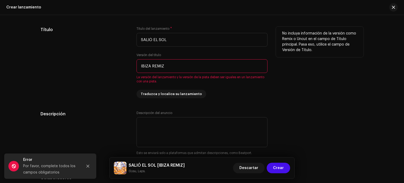
scroll to position [497, 0]
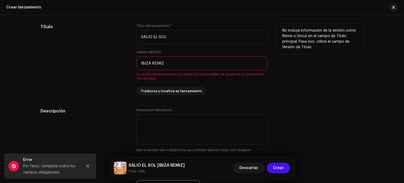
click at [174, 64] on input "IBIZA REMIZ" at bounding box center [202, 63] width 131 height 14
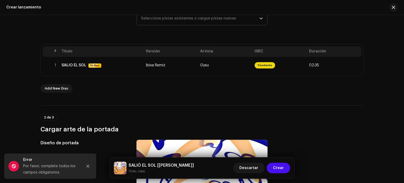
scroll to position [88, 0]
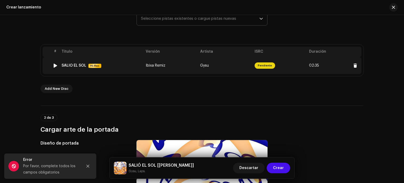
type input "Ibixa Remiz"
click at [156, 65] on span "Ibixa Remiz" at bounding box center [156, 66] width 20 height 4
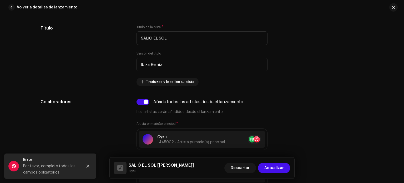
scroll to position [236, 0]
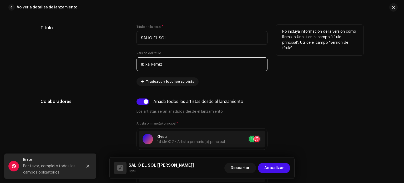
drag, startPoint x: 167, startPoint y: 67, endPoint x: 117, endPoint y: 71, distance: 50.7
click at [117, 71] on div "Título Título de la pista * SALIÓ EL SOL Versión del título Ibixa Remiz Traduzc…" at bounding box center [202, 55] width 323 height 61
type input "G"
type input "LatinTech Remix"
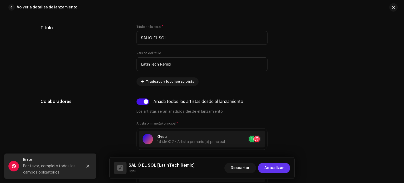
click at [271, 166] on span "Actualizar" at bounding box center [274, 168] width 19 height 11
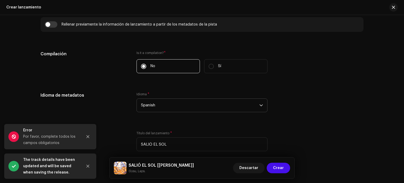
scroll to position [474, 0]
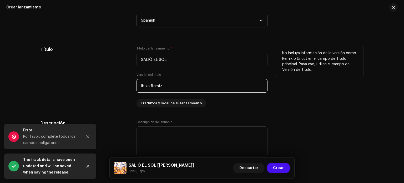
drag, startPoint x: 182, startPoint y: 85, endPoint x: 102, endPoint y: 91, distance: 80.5
click at [102, 91] on div "Título Título del lanzamiento * SALIÓ EL SOL Versión del título Ibixa Remiz Tra…" at bounding box center [202, 76] width 323 height 61
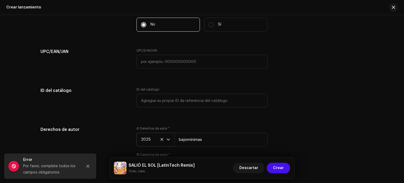
scroll to position [1008, 0]
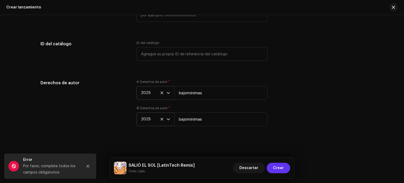
type input "LatinTech Remix"
click at [284, 167] on button "Crear" at bounding box center [278, 168] width 23 height 11
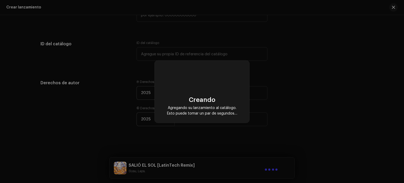
scroll to position [997, 0]
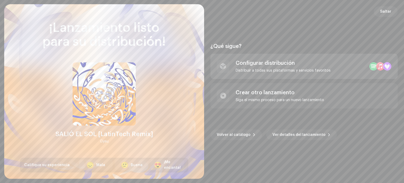
click at [286, 71] on div "Distribuir a todas sus plataformas y servicios favoritos" at bounding box center [283, 70] width 95 height 4
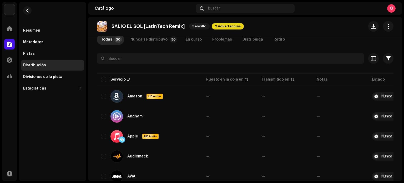
scroll to position [34, 0]
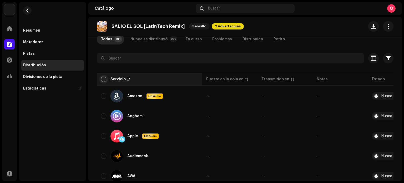
click at [106, 77] on input "checkbox" at bounding box center [103, 79] width 5 height 5
checkbox input "true"
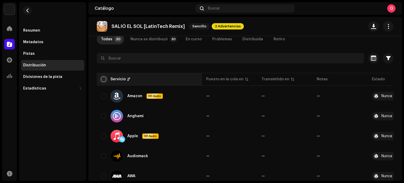
checkbox input "true"
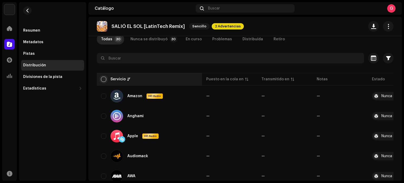
checkbox input "true"
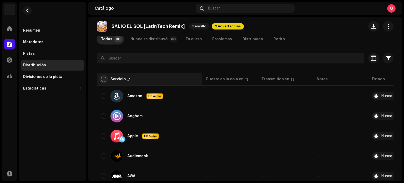
checkbox input "true"
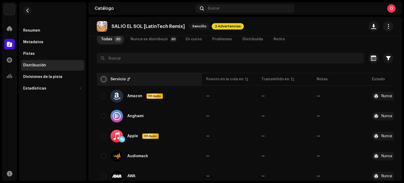
checkbox input "true"
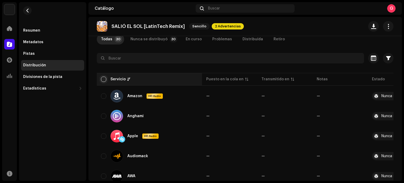
checkbox input "true"
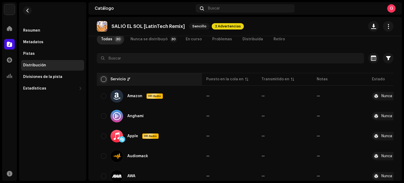
checkbox input "true"
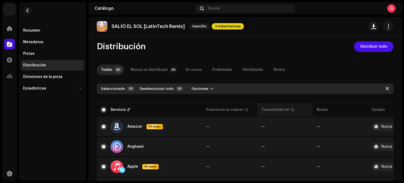
scroll to position [0, 0]
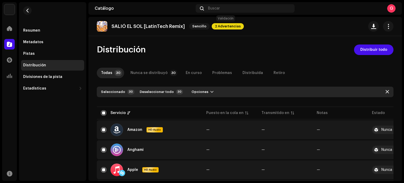
click at [228, 27] on span "2 Advertencias" at bounding box center [228, 26] width 32 height 6
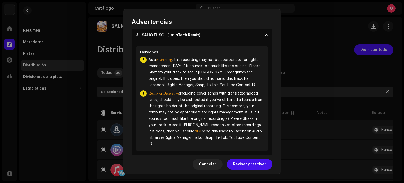
scroll to position [44, 0]
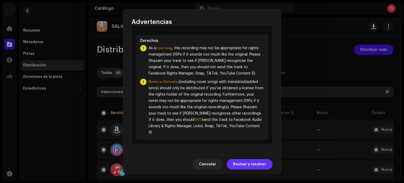
click at [254, 164] on span "Revisar y resolver" at bounding box center [249, 164] width 33 height 11
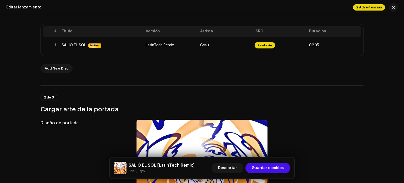
scroll to position [102, 0]
click at [270, 164] on span "Guardar cambios" at bounding box center [268, 168] width 32 height 11
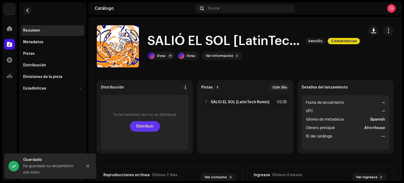
click at [147, 127] on span "Distribuir" at bounding box center [144, 126] width 17 height 11
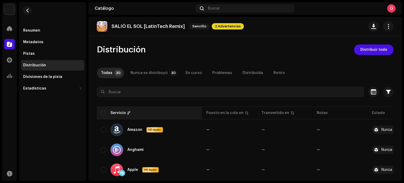
click at [108, 111] on div "Servicio" at bounding box center [149, 112] width 97 height 5
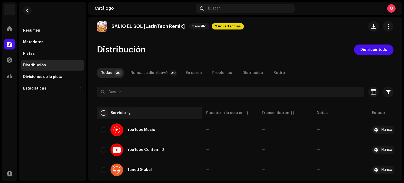
click at [105, 113] on input "checkbox" at bounding box center [103, 112] width 5 height 5
checkbox input "true"
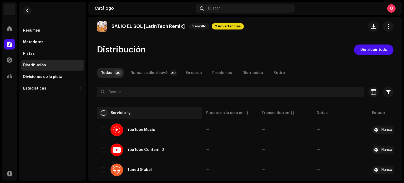
checkbox input "true"
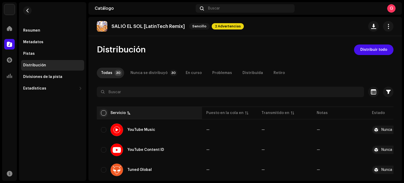
checkbox input "true"
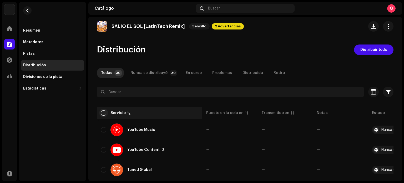
checkbox input "true"
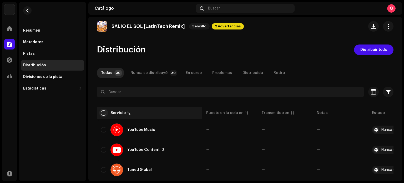
checkbox input "true"
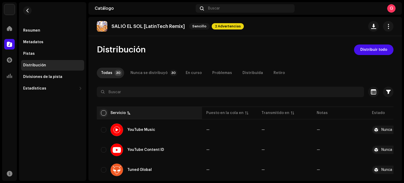
checkbox input "true"
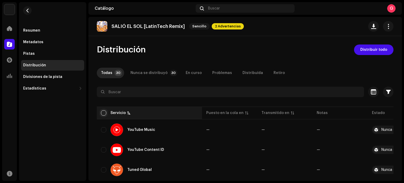
checkbox input "true"
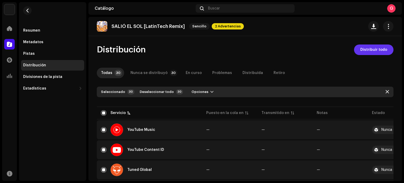
click at [376, 48] on span "Distribuir todo" at bounding box center [374, 49] width 27 height 11
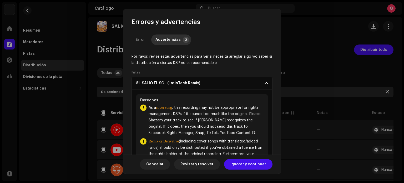
scroll to position [58, 0]
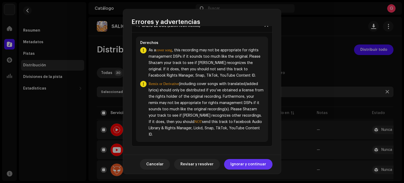
click at [240, 167] on span "Ignorar y continuar" at bounding box center [249, 164] width 36 height 11
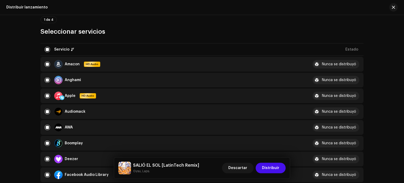
scroll to position [47, 0]
click at [266, 166] on span "Distribuir" at bounding box center [270, 168] width 17 height 11
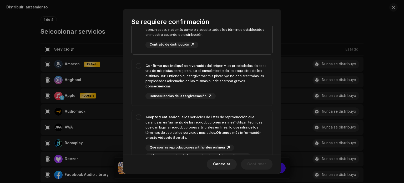
scroll to position [0, 0]
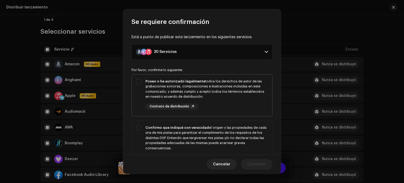
click at [137, 79] on div "Poseo o he autorizado legalmente todos los derechos de autor de las grabaciones…" at bounding box center [202, 94] width 141 height 39
checkbox input "true"
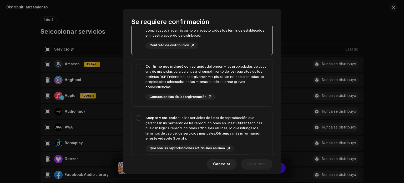
scroll to position [115, 0]
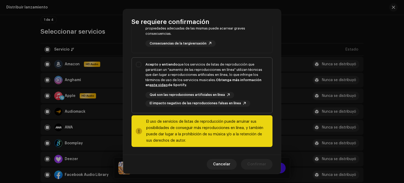
click at [141, 63] on div "Acepto y entiendo que los servicios de listas de reproducción que garantizan un…" at bounding box center [202, 84] width 141 height 53
checkbox input "true"
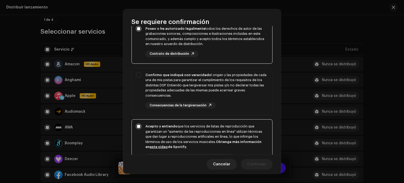
scroll to position [49, 0]
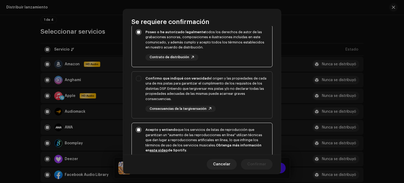
click at [140, 81] on div "Confirmo que indiqué con veracidad el origen y las propiedades de cada una de m…" at bounding box center [202, 94] width 141 height 45
checkbox input "true"
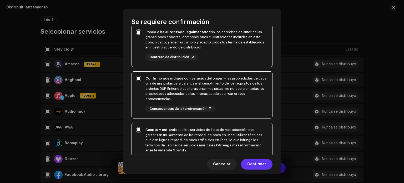
click at [256, 167] on span "Confirmar" at bounding box center [256, 164] width 19 height 11
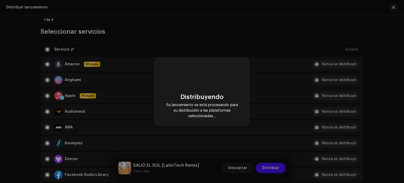
checkbox input "false"
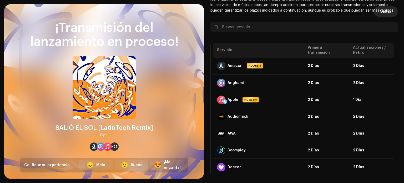
click at [383, 13] on span "Saltar" at bounding box center [385, 11] width 11 height 11
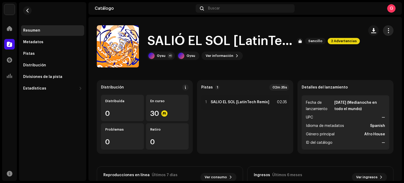
click at [386, 32] on span "button" at bounding box center [388, 30] width 5 height 4
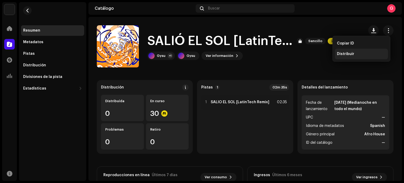
click at [353, 52] on span "Distribuir" at bounding box center [345, 54] width 17 height 4
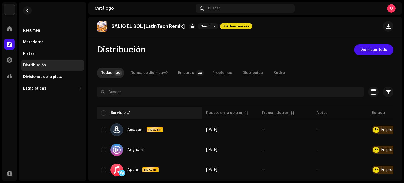
click at [110, 112] on div "Servicio" at bounding box center [149, 112] width 97 height 5
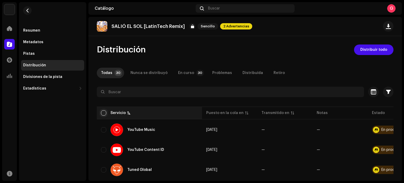
click at [106, 112] on input "checkbox" at bounding box center [103, 112] width 5 height 5
checkbox input "true"
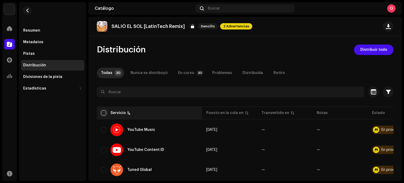
checkbox input "true"
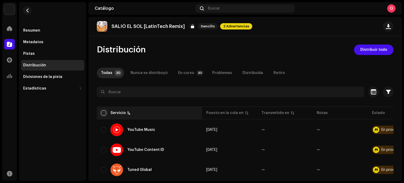
checkbox input "true"
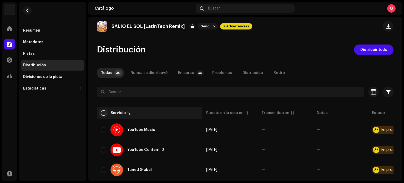
checkbox input "true"
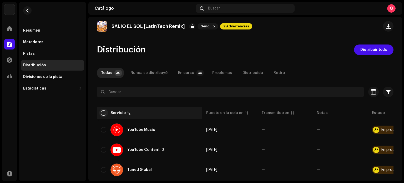
checkbox input "true"
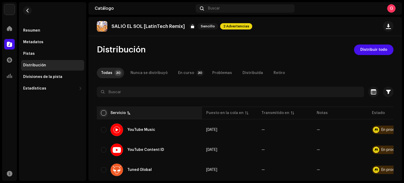
checkbox input "true"
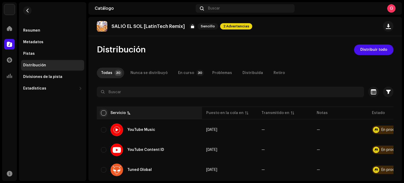
checkbox input "true"
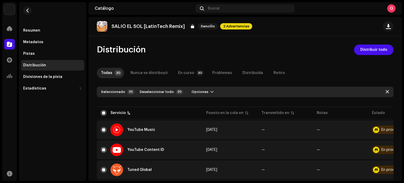
scroll to position [33, 0]
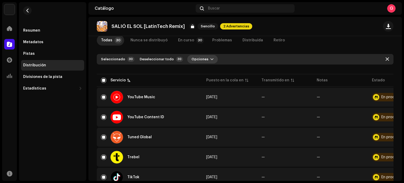
click at [200, 57] on span "Opciones" at bounding box center [200, 59] width 17 height 11
click at [204, 67] on div "Distribuir" at bounding box center [211, 71] width 53 height 11
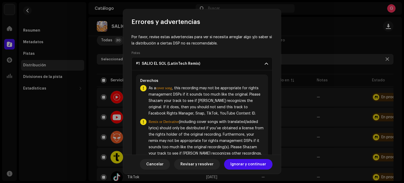
scroll to position [58, 0]
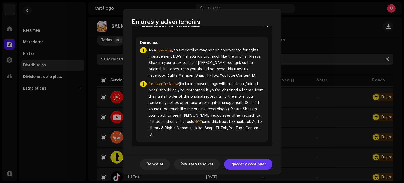
click at [240, 164] on span "Ignorar y continuar" at bounding box center [249, 164] width 36 height 11
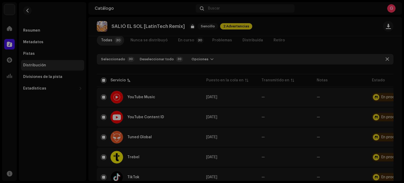
click at [298, 31] on div "No elegible para distribución Los servicios seleccionados no son elegibles para…" at bounding box center [202, 91] width 404 height 183
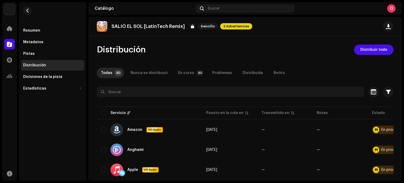
click at [11, 8] on img at bounding box center [9, 9] width 11 height 11
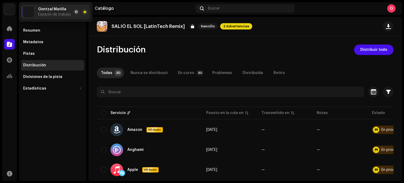
click at [115, 25] on p "SALIÓ EL SOL [LatinTech Remix]" at bounding box center [148, 27] width 73 height 6
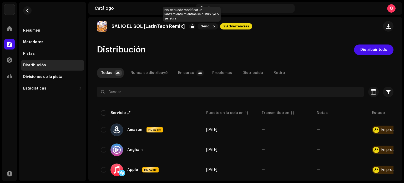
click at [192, 26] on div at bounding box center [192, 26] width 6 height 6
click at [106, 27] on img at bounding box center [102, 26] width 11 height 11
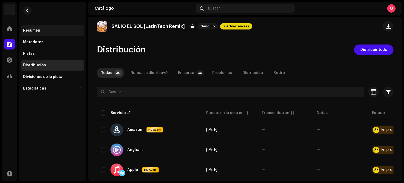
click at [34, 29] on div "Resumen" at bounding box center [31, 30] width 17 height 4
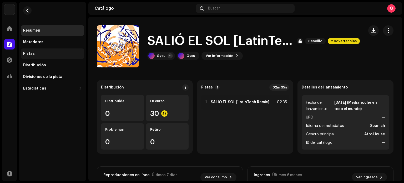
click at [37, 52] on div "Pistas" at bounding box center [52, 54] width 59 height 4
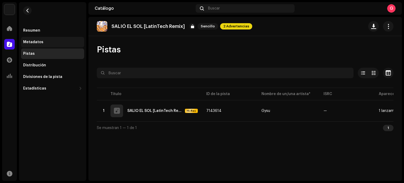
click at [49, 42] on div "Metadatos" at bounding box center [52, 42] width 59 height 4
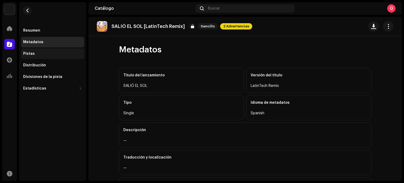
click at [40, 56] on div "Pistas" at bounding box center [52, 54] width 59 height 4
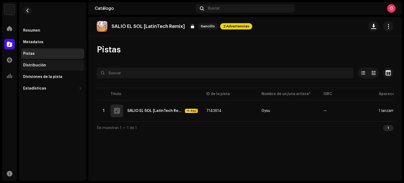
click at [40, 60] on div "Distribución" at bounding box center [52, 65] width 63 height 11
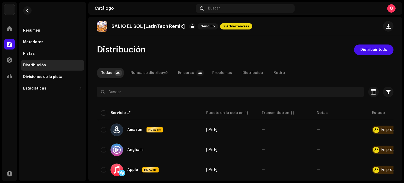
scroll to position [6, 0]
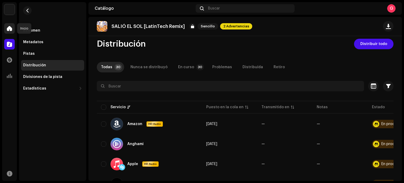
click at [10, 29] on span at bounding box center [9, 28] width 5 height 4
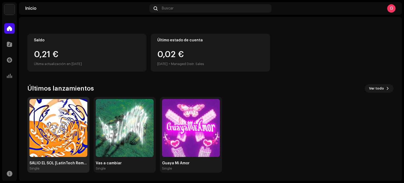
click at [65, 136] on img at bounding box center [58, 128] width 58 height 58
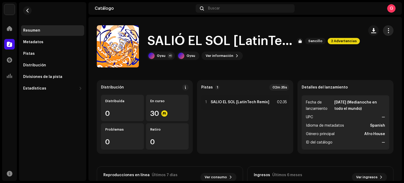
click at [386, 31] on span "button" at bounding box center [388, 30] width 5 height 4
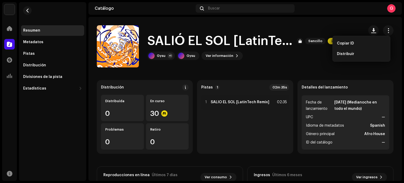
click at [329, 101] on span "Fecha de lanzamiento" at bounding box center [320, 105] width 28 height 13
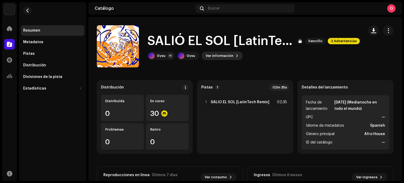
click at [222, 57] on span "Ver información" at bounding box center [220, 56] width 28 height 11
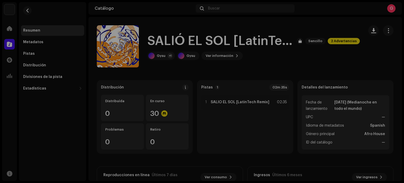
click at [315, 55] on div "SALIÓ EL SOL [LatinTech Remix] 3047806 Metadatos Distribución Idioma de metadat…" at bounding box center [202, 91] width 404 height 183
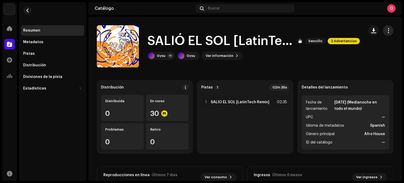
click at [386, 29] on span "button" at bounding box center [388, 30] width 5 height 4
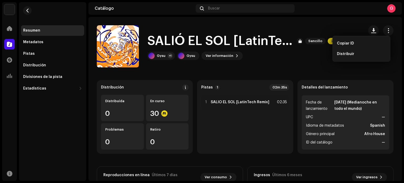
click at [312, 55] on div "Gysu +1 Gysu Ver información" at bounding box center [253, 56] width 213 height 8
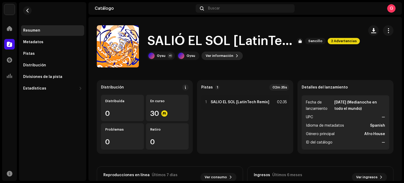
click at [229, 52] on span "Ver información" at bounding box center [220, 56] width 28 height 11
click at [305, 64] on div "SALIÓ EL SOL [LatinTech Remix] 3047806 Metadatos Distribución Idioma de metadat…" at bounding box center [202, 91] width 404 height 183
click at [337, 106] on strong "[DATE] (Medianoche en todo el mundo)" at bounding box center [360, 105] width 51 height 13
click at [344, 76] on catalog-releases-details-overview "SALIÓ EL SOL [LatinTech Remix] Sencillo 2 Advertencias SALIÓ EL SOL [LatinTech …" at bounding box center [245, 148] width 314 height 263
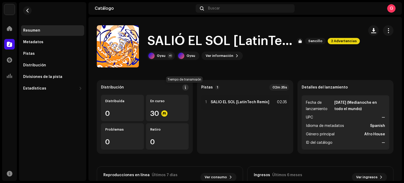
click at [185, 88] on span at bounding box center [186, 87] width 4 height 4
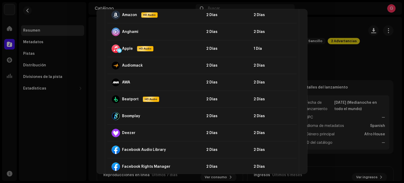
scroll to position [106, 0]
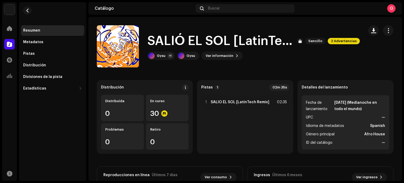
click at [332, 67] on div "Directrices de la PSD sobre el plazo de transmisión Solemos transmitir sus lanz…" at bounding box center [202, 91] width 404 height 183
click at [385, 34] on button "button" at bounding box center [388, 30] width 11 height 11
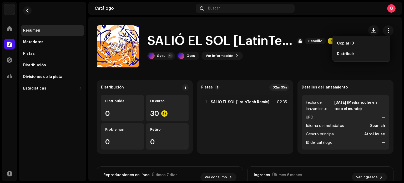
click at [291, 63] on div "SALIÓ EL SOL [LatinTech Remix] Sencillo 2 Advertencias Gysu +1 Gysu Ver informa…" at bounding box center [228, 46] width 263 height 42
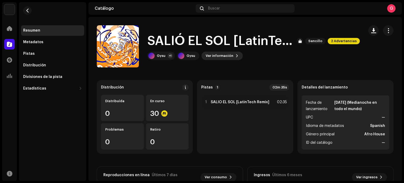
click at [227, 57] on span "Ver información" at bounding box center [220, 56] width 28 height 11
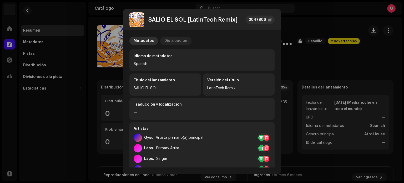
click at [171, 39] on div "Distribución" at bounding box center [176, 41] width 23 height 8
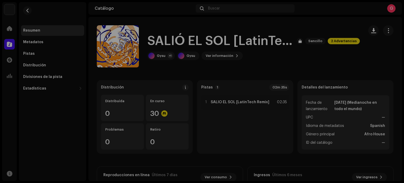
click at [323, 58] on div "SALIÓ EL SOL [LatinTech Remix] 3047806 Metadatos Distribución Fecha de lanzamie…" at bounding box center [202, 91] width 404 height 183
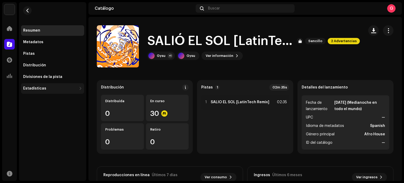
click at [42, 88] on div "Estadísticas" at bounding box center [34, 88] width 23 height 4
click at [51, 91] on div "Estadísticas" at bounding box center [52, 88] width 63 height 11
click at [9, 8] on img at bounding box center [9, 9] width 11 height 11
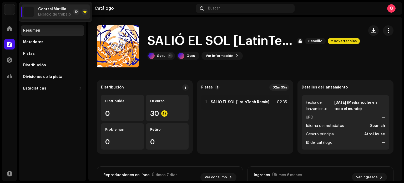
click at [60, 12] on span "Espacio de trabajo" at bounding box center [54, 14] width 33 height 4
click at [393, 5] on div "G" at bounding box center [392, 8] width 8 height 8
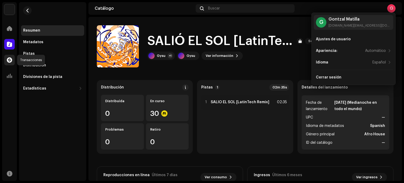
click at [13, 59] on div at bounding box center [9, 60] width 11 height 11
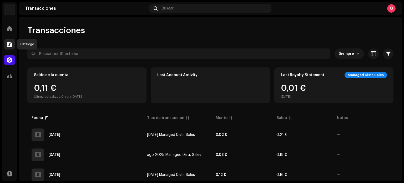
click at [9, 41] on div at bounding box center [9, 44] width 11 height 11
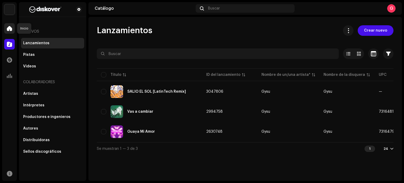
click at [10, 28] on span at bounding box center [9, 28] width 5 height 4
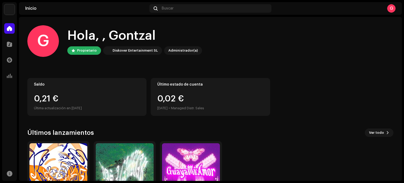
scroll to position [44, 0]
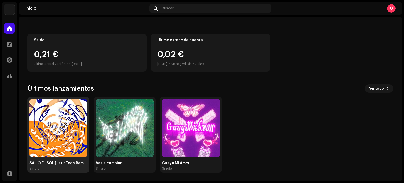
click at [73, 141] on img at bounding box center [58, 128] width 58 height 58
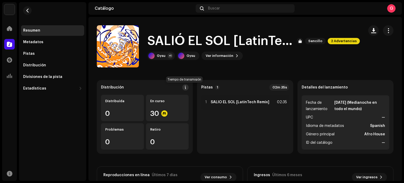
click at [186, 86] on button at bounding box center [185, 87] width 6 height 6
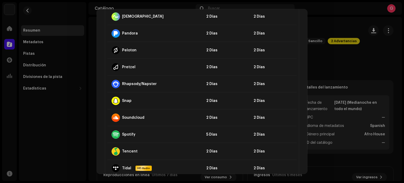
scroll to position [474, 0]
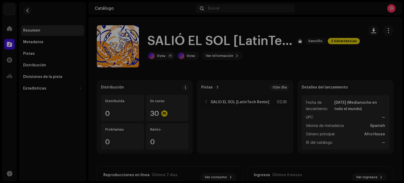
click at [334, 64] on div "Directrices de la PSD sobre el plazo de transmisión Solemos transmitir sus lanz…" at bounding box center [202, 91] width 404 height 183
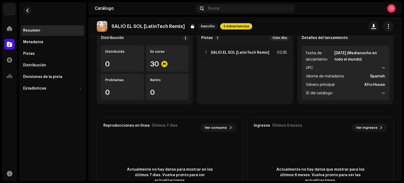
scroll to position [0, 0]
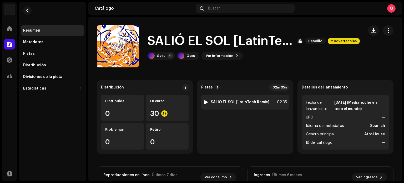
click at [206, 100] on div at bounding box center [206, 102] width 4 height 4
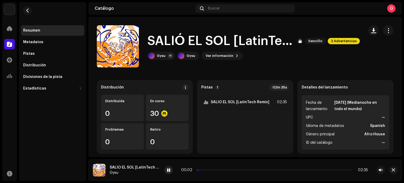
click at [171, 170] on div at bounding box center [169, 170] width 8 height 8
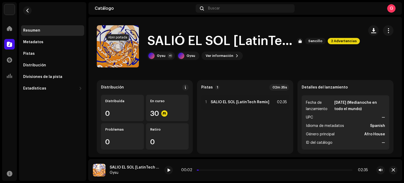
click at [118, 48] on span "button" at bounding box center [118, 46] width 4 height 4
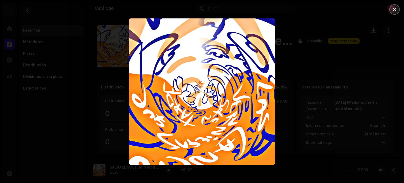
click at [393, 10] on icon "Close" at bounding box center [395, 9] width 5 height 5
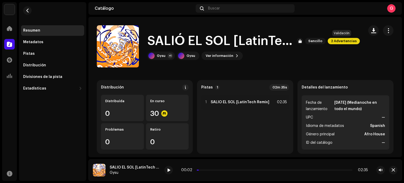
click at [338, 42] on span "2 Advertencias" at bounding box center [344, 41] width 32 height 6
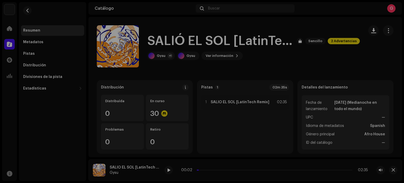
click at [297, 52] on div "Advertencias Por favor, revise estas advertencias para ver si necesita arreglar…" at bounding box center [202, 91] width 404 height 183
